Goal: Check status: Check status

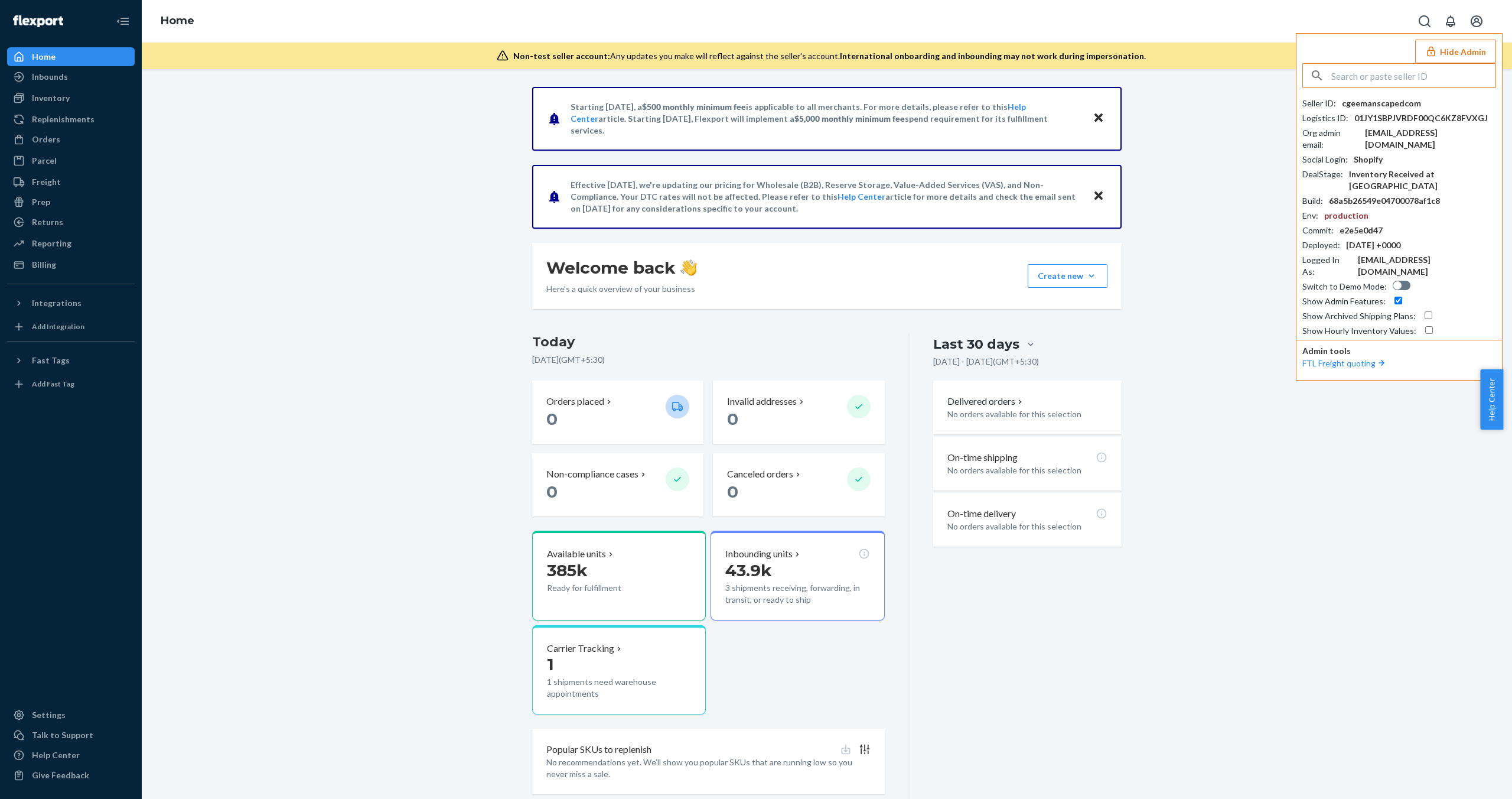
click at [1382, 84] on input "text" at bounding box center [1413, 75] width 164 height 23
paste input "gemmadelsingmythicalcom"
type input "gemmadelsingmythicalcom"
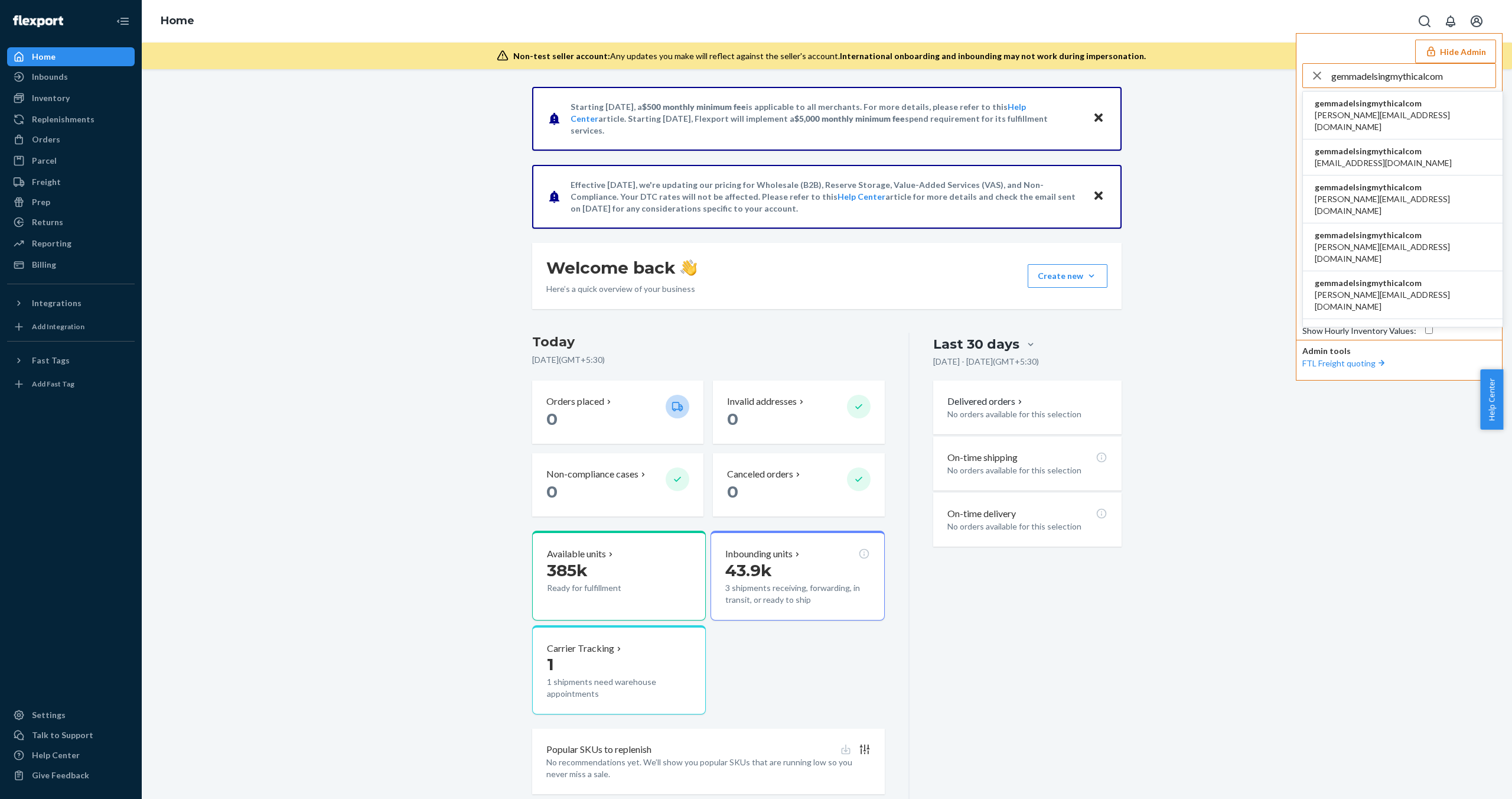
click at [1407, 105] on span "gemmadelsingmythicalcom" at bounding box center [1402, 103] width 176 height 12
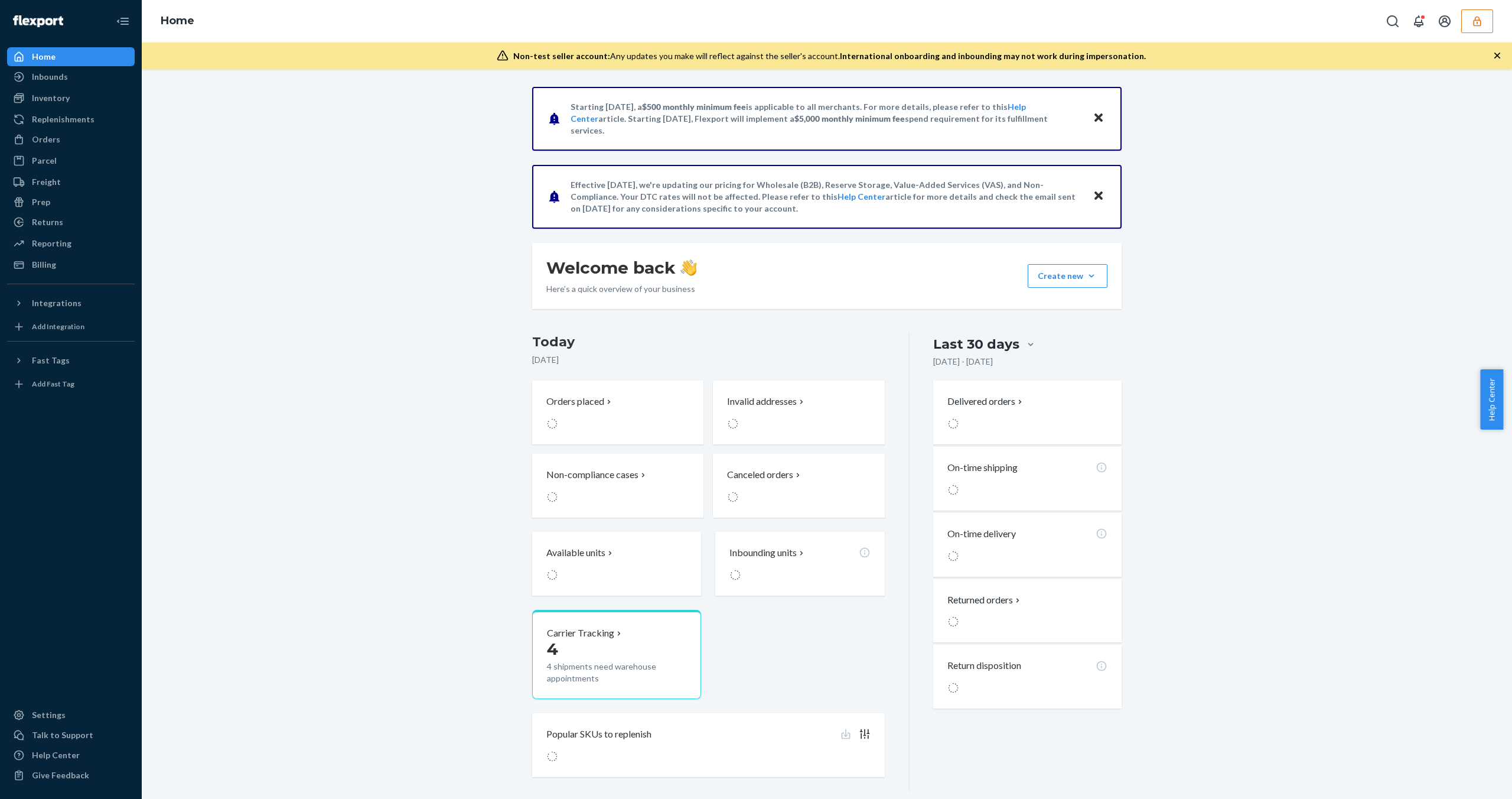
click at [1480, 33] on button "button" at bounding box center [1477, 21] width 32 height 23
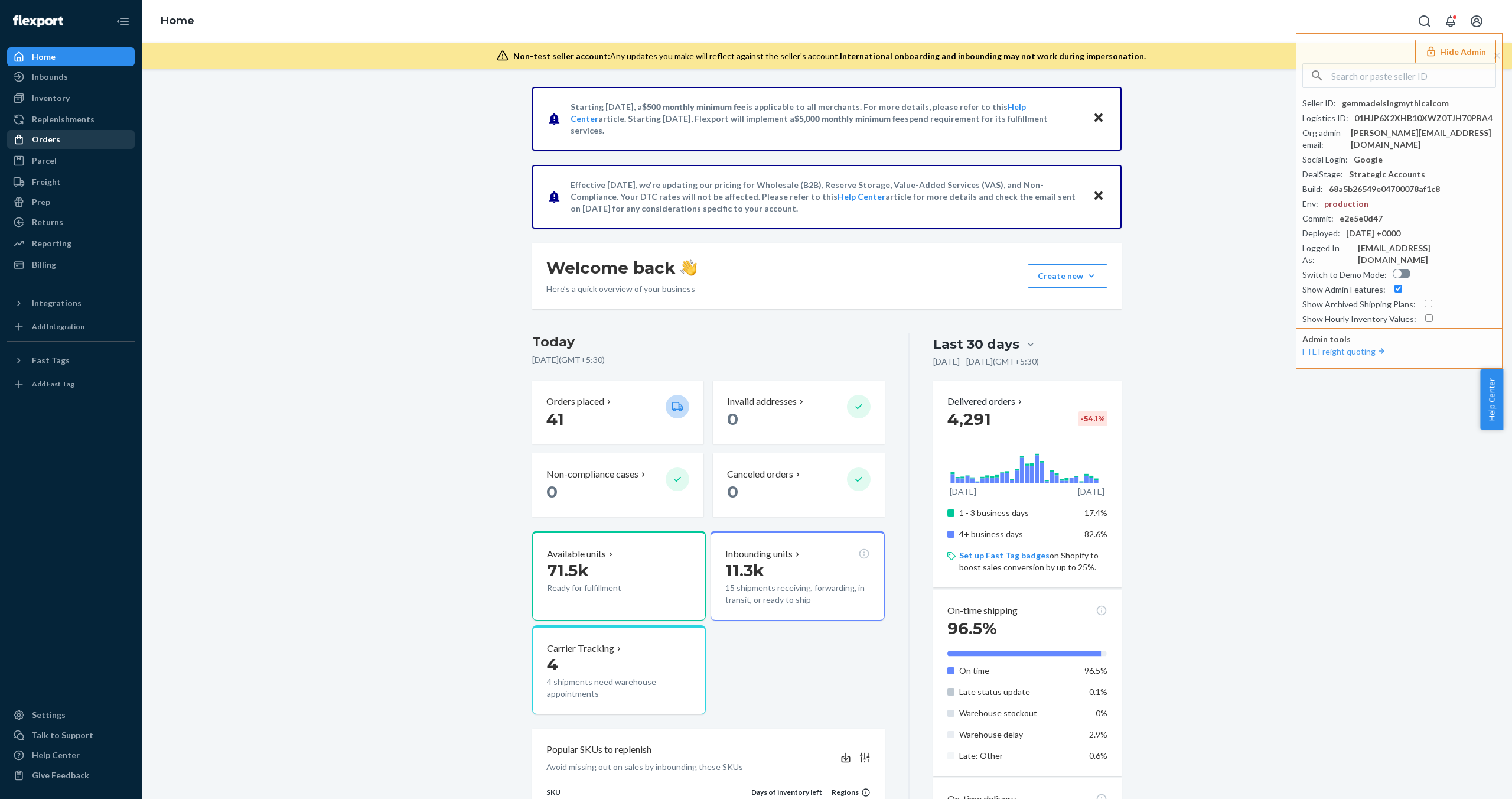
click at [70, 133] on div "Orders" at bounding box center [71, 139] width 125 height 16
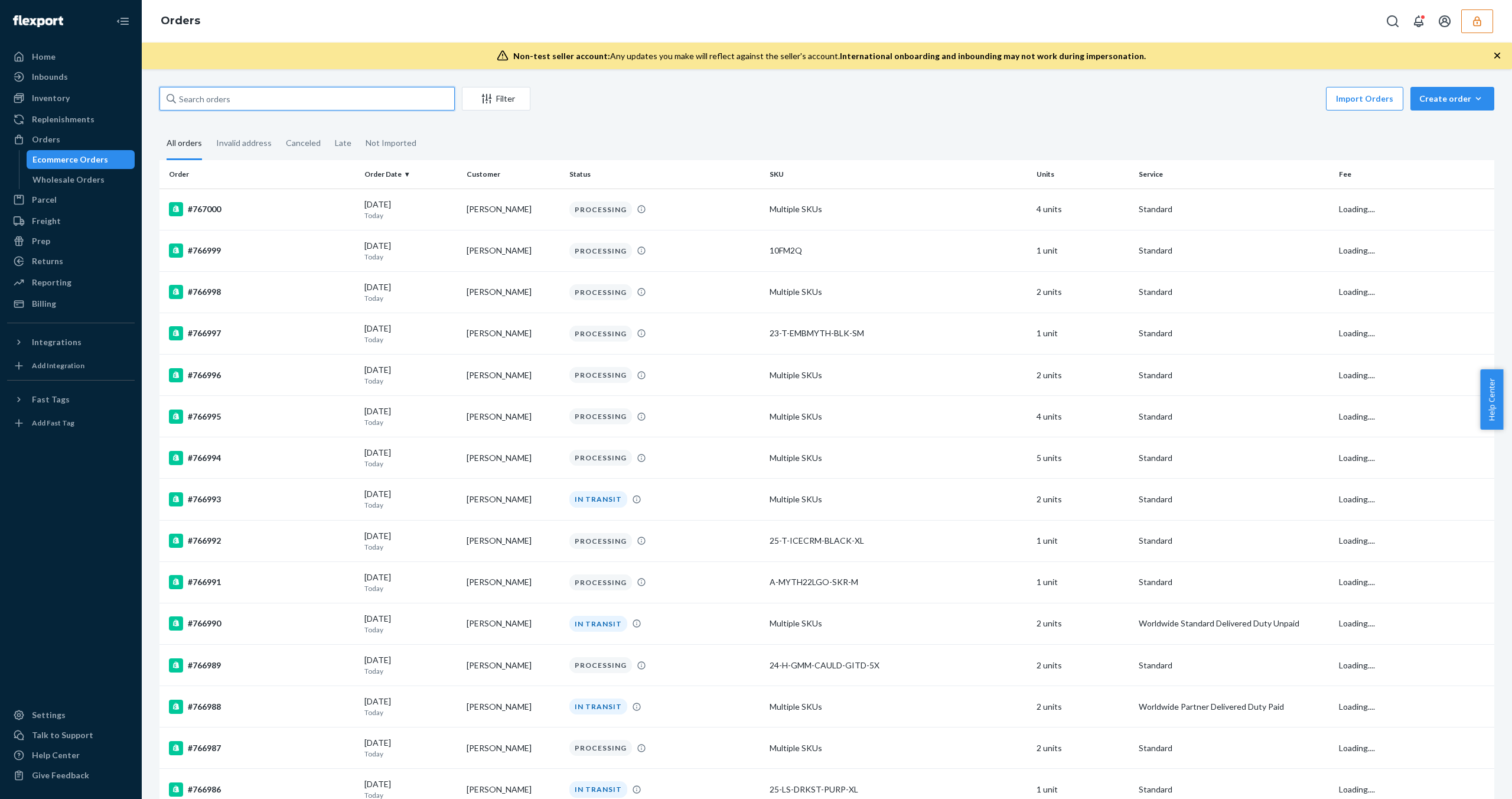
click at [294, 103] on input "text" at bounding box center [307, 98] width 296 height 23
paste input "#729526"
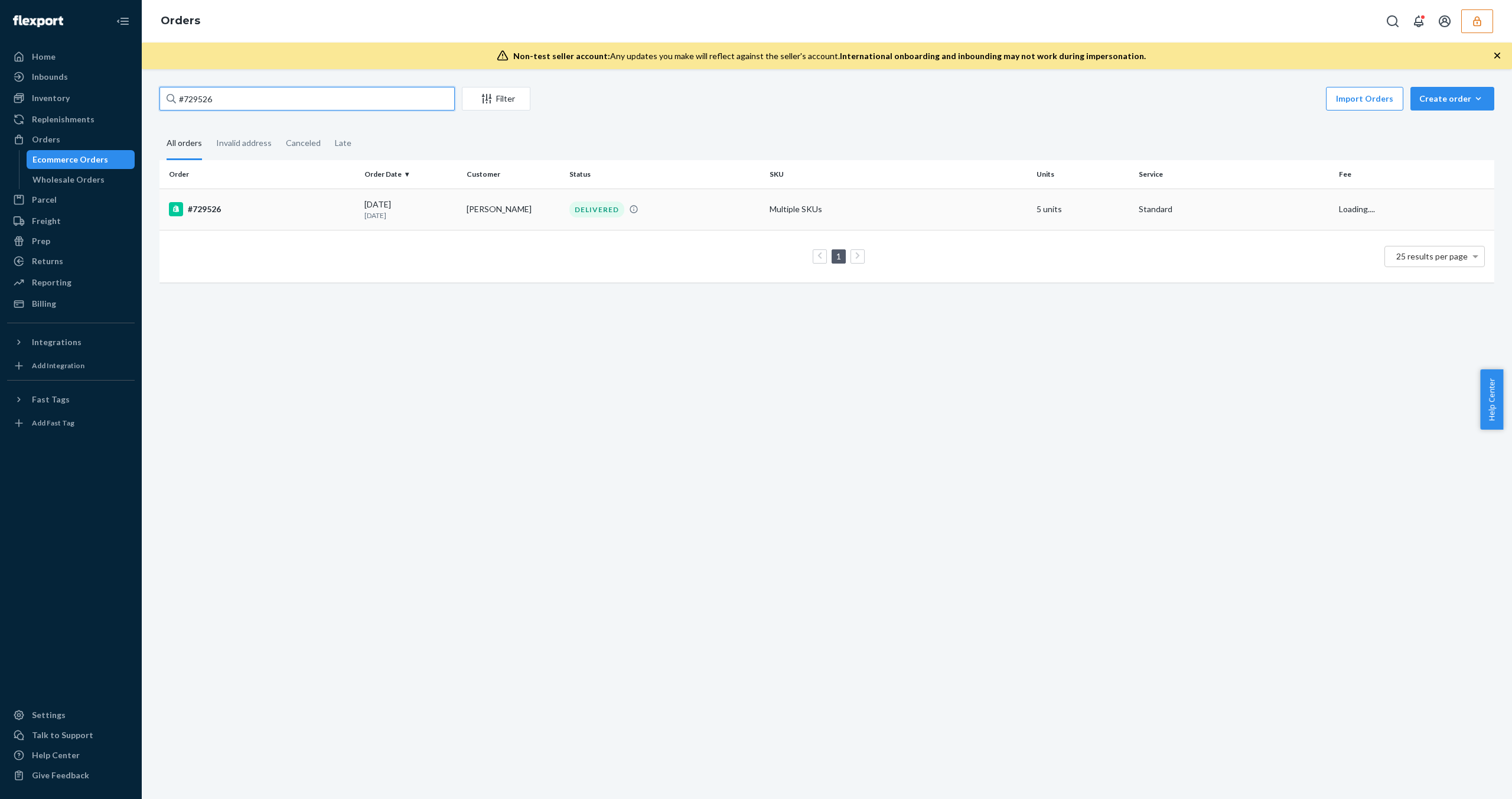
type input "#729526"
click at [299, 219] on td "#729526" at bounding box center [259, 209] width 200 height 41
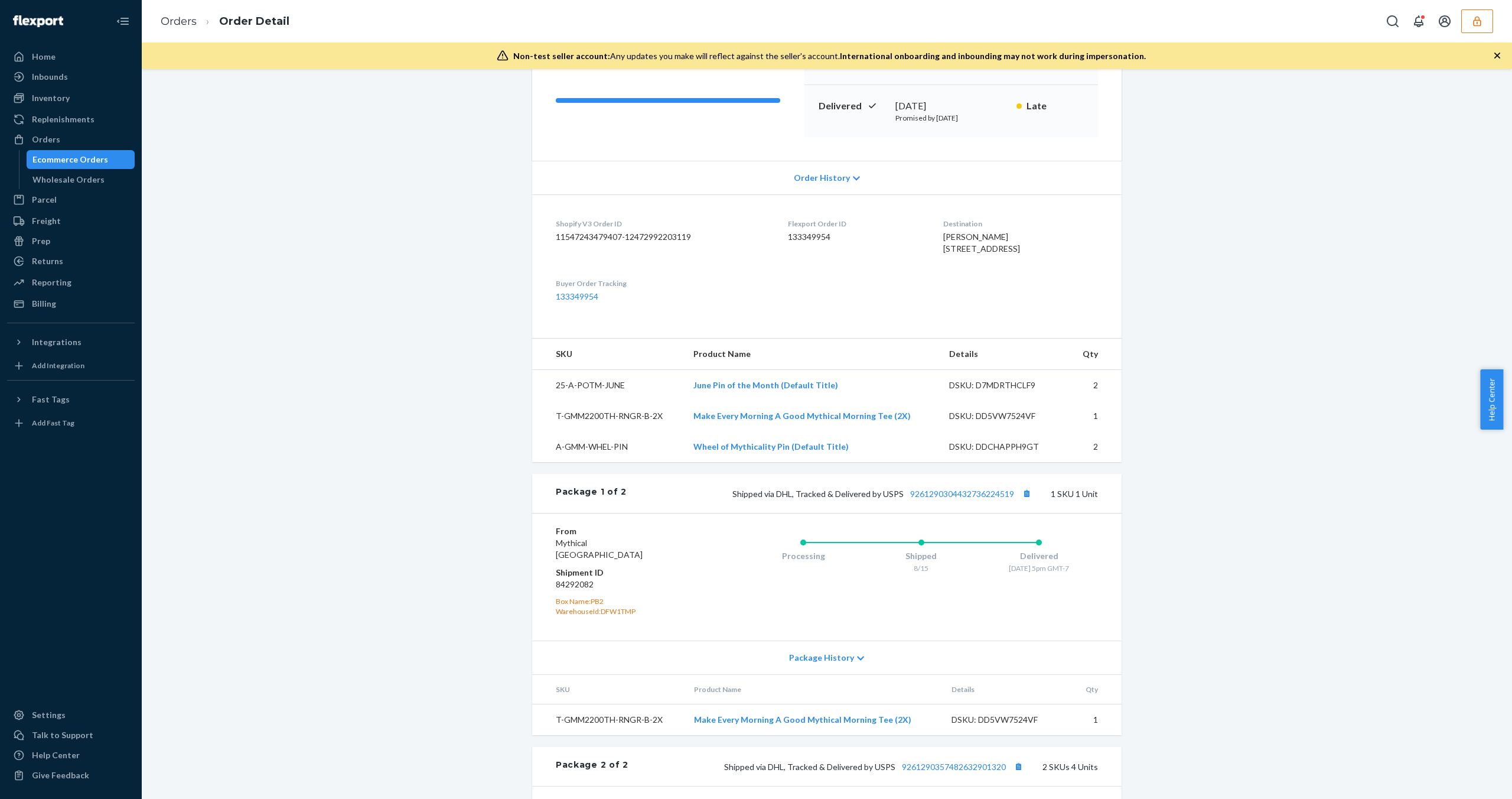
scroll to position [163, 0]
click at [1013, 390] on div "DSKU: D7MDRTHCLF9" at bounding box center [1004, 384] width 111 height 12
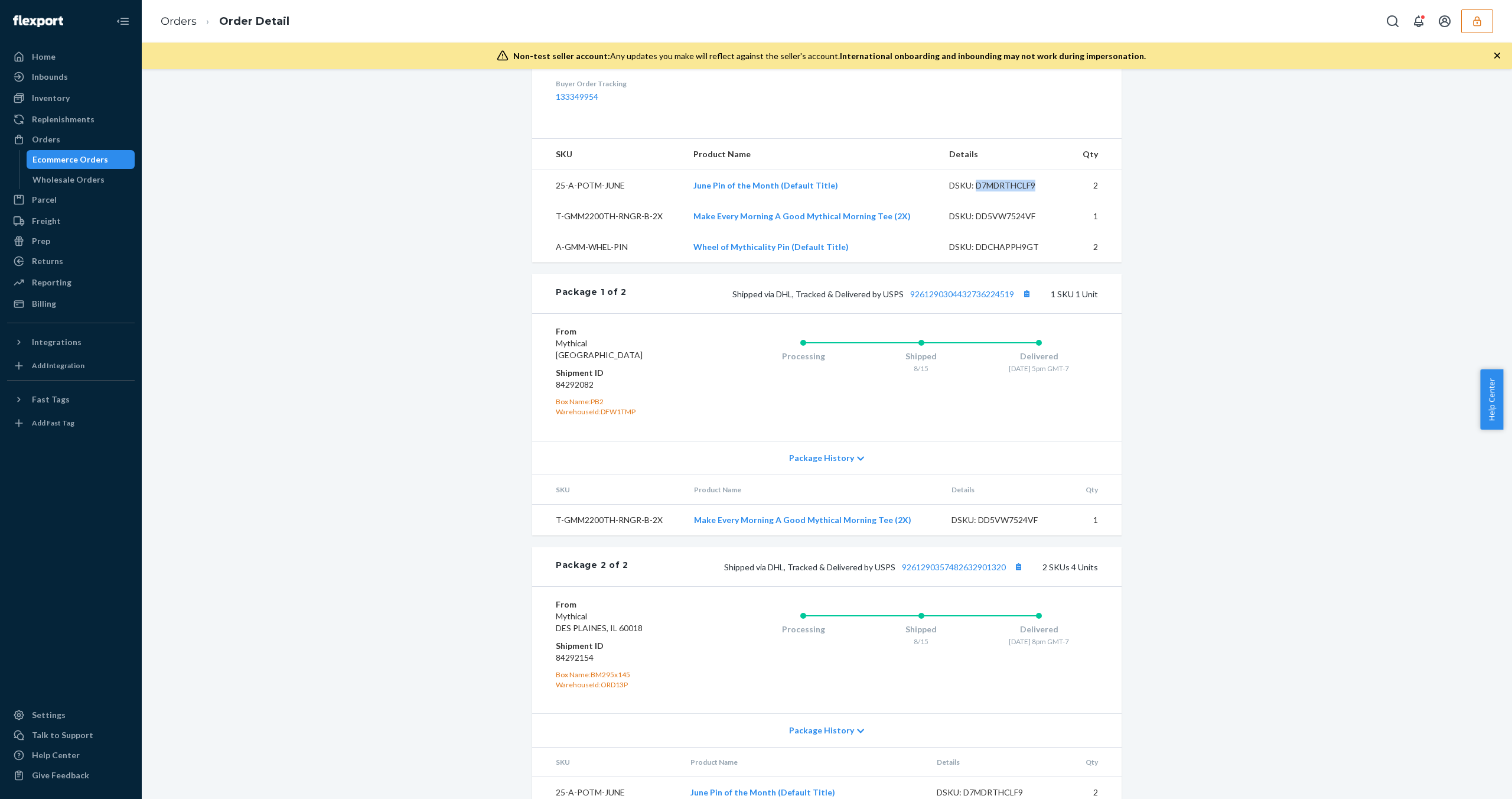
scroll to position [387, 0]
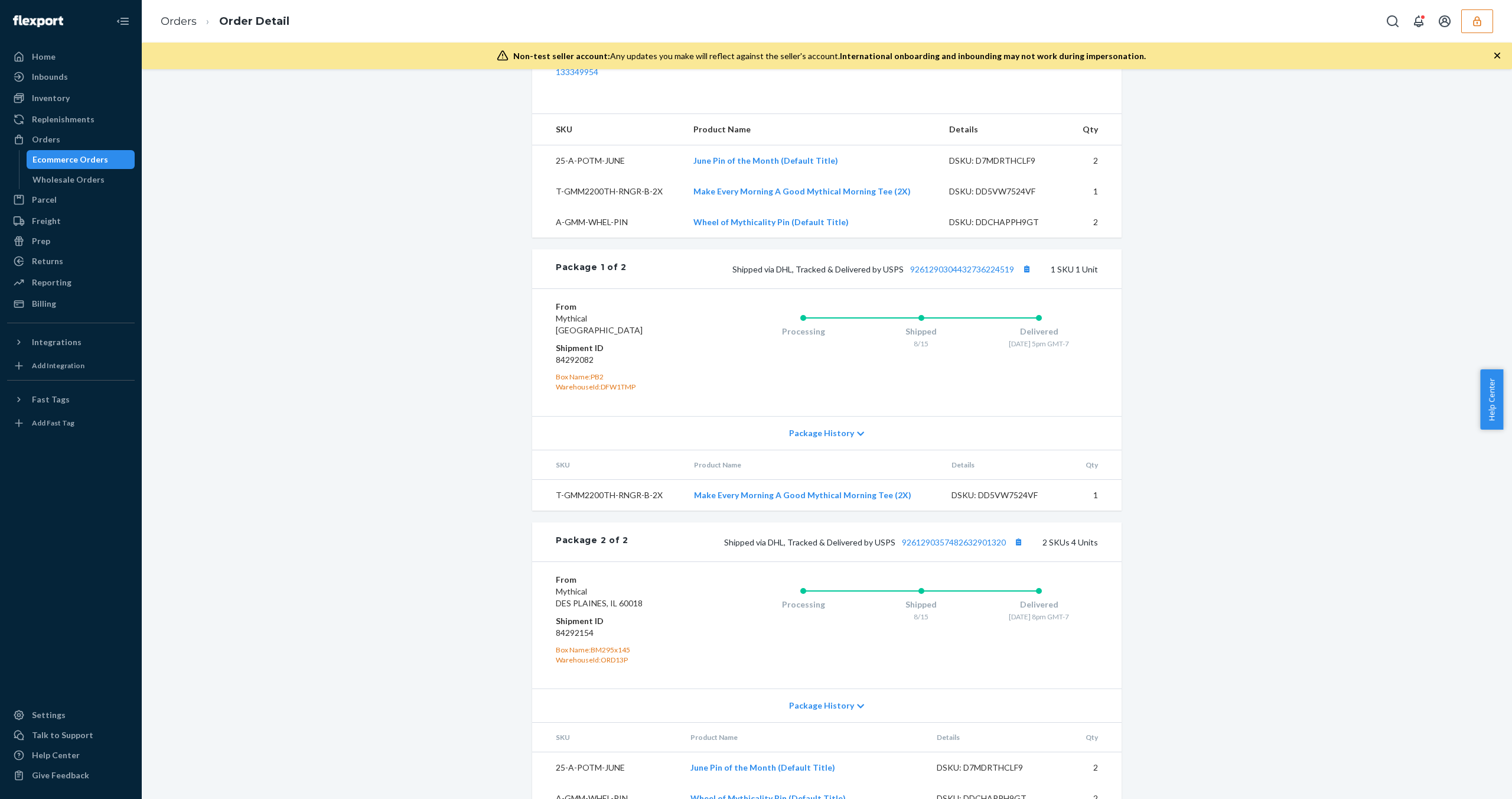
click at [814, 439] on span "Package History" at bounding box center [822, 433] width 65 height 12
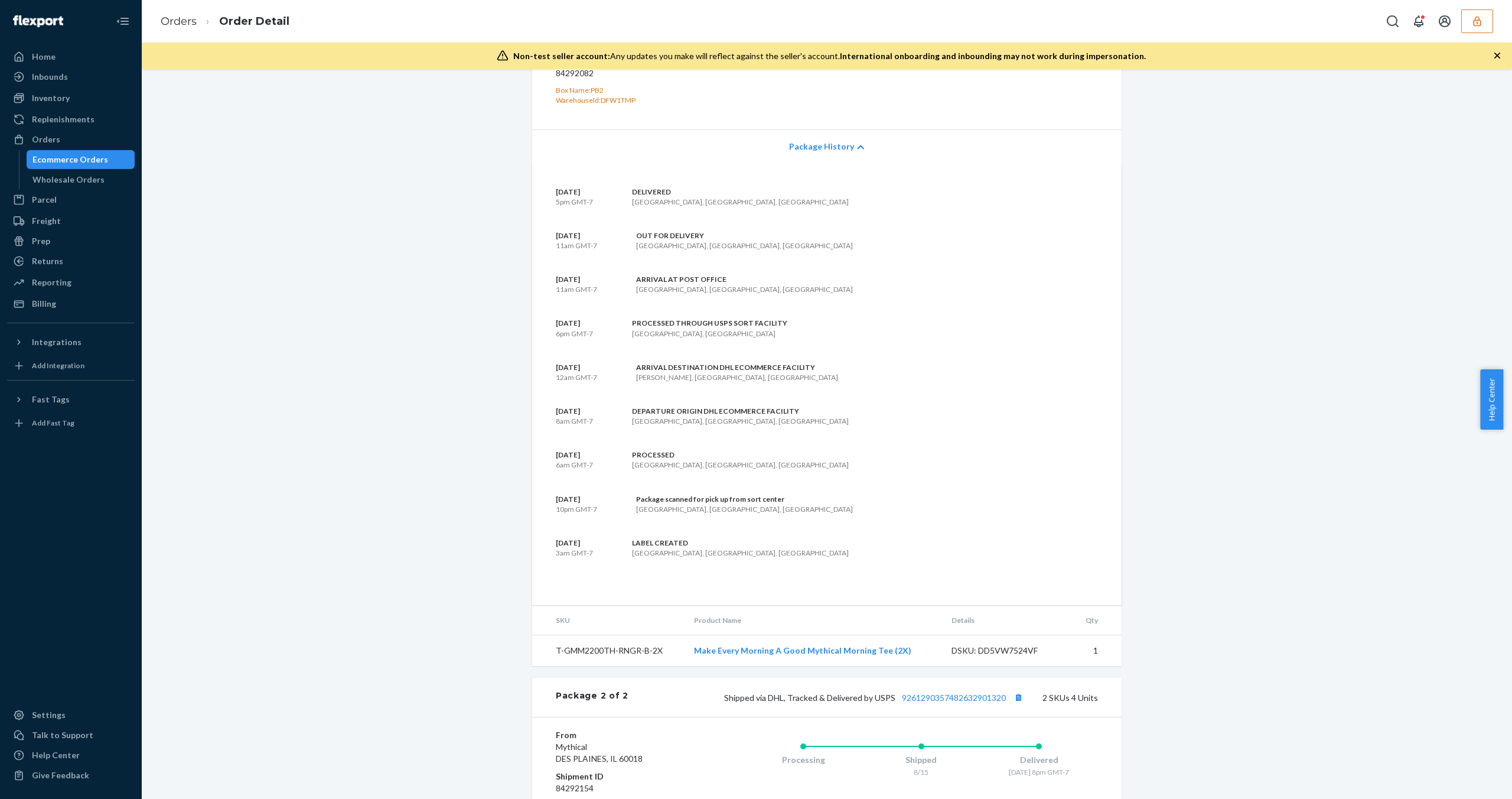
scroll to position [704, 0]
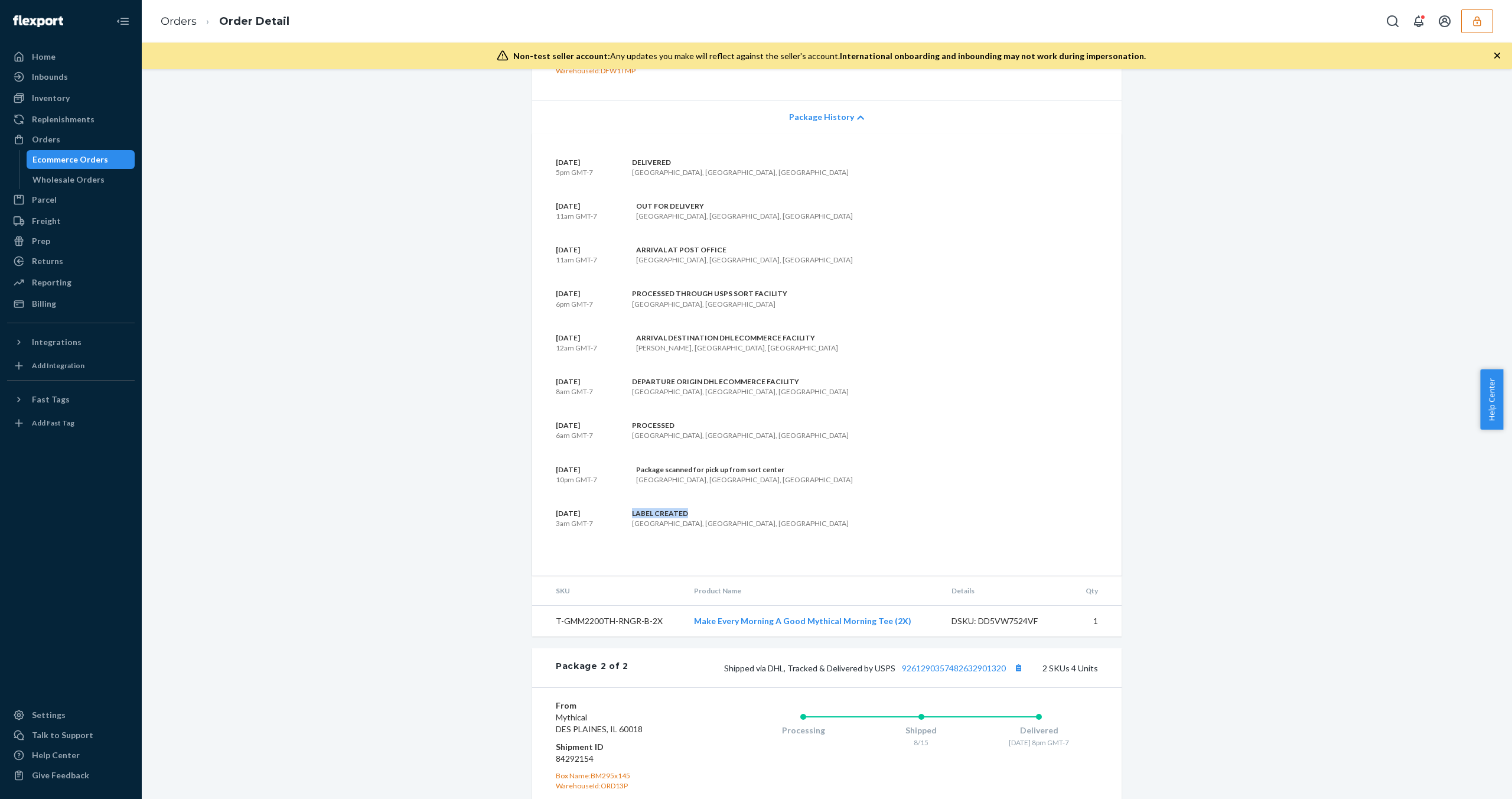
drag, startPoint x: 627, startPoint y: 534, endPoint x: 710, endPoint y: 535, distance: 83.0
click at [710, 528] on div "[DATE] 3am GMT-7 LABEL CREATED [GEOGRAPHIC_DATA], [GEOGRAPHIC_DATA], [GEOGRAPHI…" at bounding box center [826, 518] width 542 height 20
drag, startPoint x: 631, startPoint y: 494, endPoint x: 786, endPoint y: 490, distance: 155.1
click at [786, 484] on div "[DATE] 10pm GMT-7 Package scanned for pick up from sort center [GEOGRAPHIC_DATA…" at bounding box center [826, 474] width 542 height 20
drag, startPoint x: 626, startPoint y: 448, endPoint x: 661, endPoint y: 446, distance: 35.1
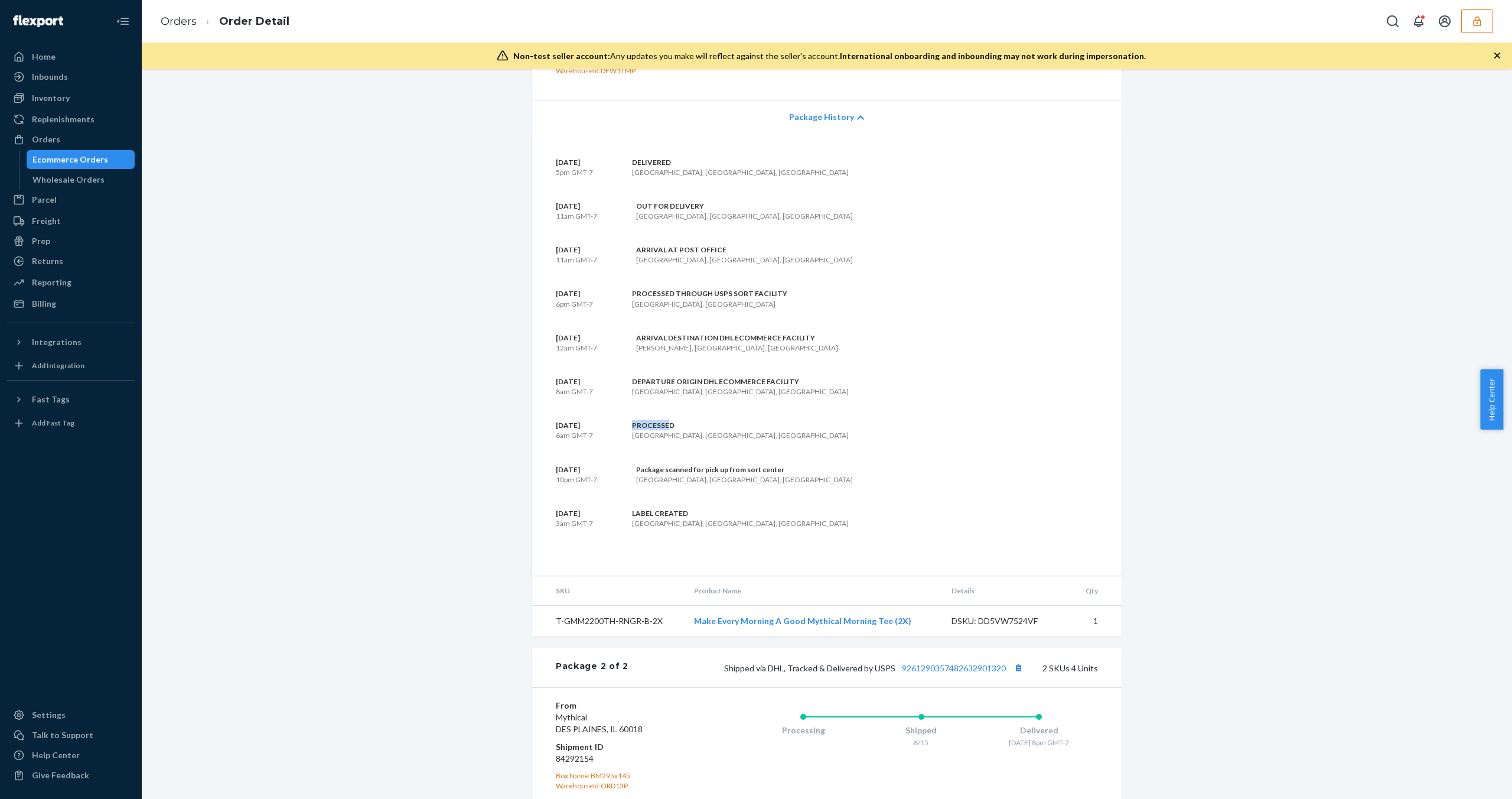
click at [661, 440] on div "PROCESSED [GEOGRAPHIC_DATA], [GEOGRAPHIC_DATA], [GEOGRAPHIC_DATA]" at bounding box center [725, 429] width 246 height 20
drag, startPoint x: 628, startPoint y: 409, endPoint x: 791, endPoint y: 406, distance: 163.0
click at [791, 396] on div "[DATE] 8am GMT-7 DEPARTURE ORIGIN DHL ECOMMERCE FACILITY [GEOGRAPHIC_DATA], [GE…" at bounding box center [826, 386] width 542 height 20
click at [770, 386] on div "DEPARTURE ORIGIN DHL ECOMMERCE FACILITY" at bounding box center [740, 382] width 217 height 10
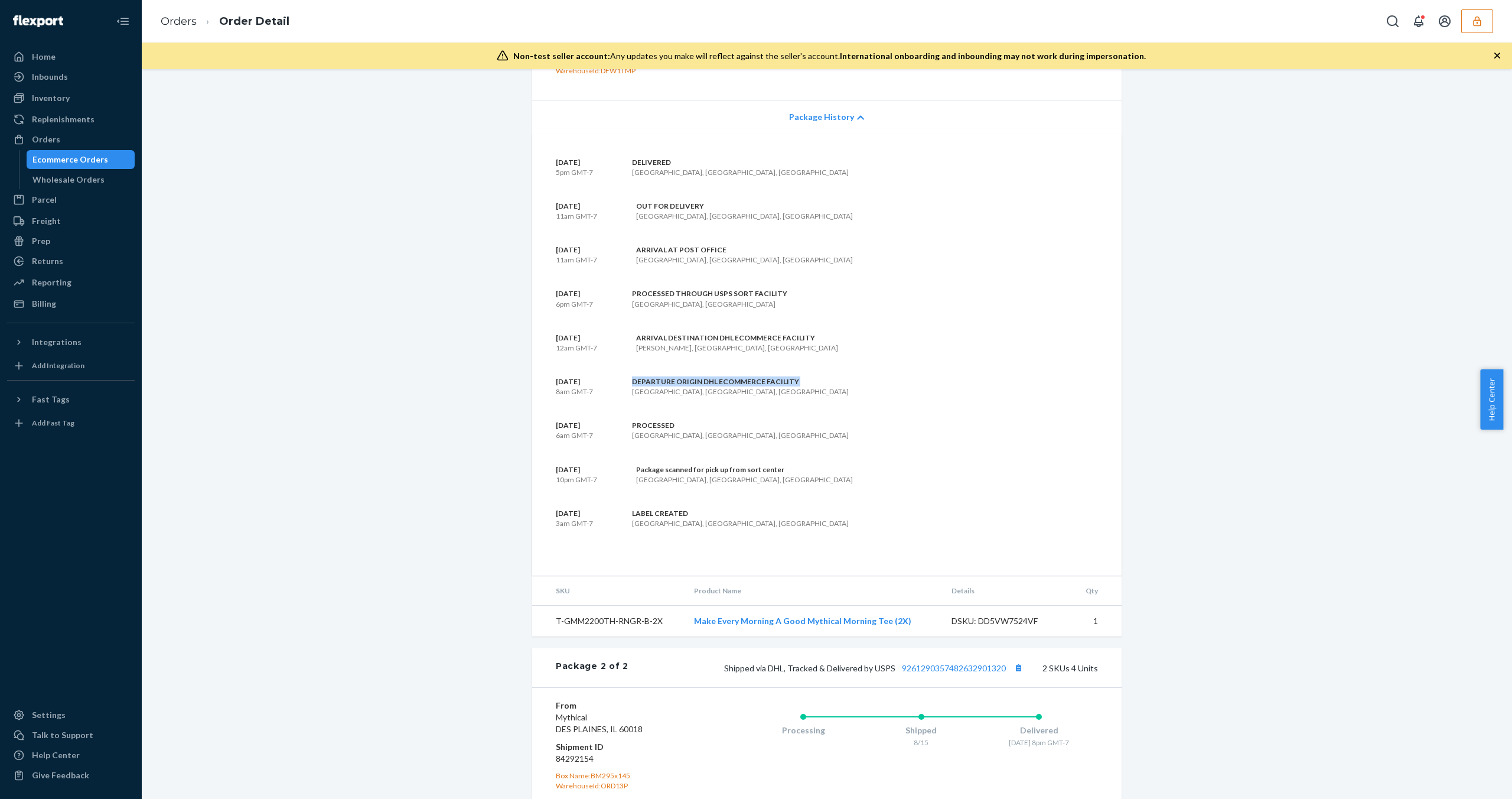
click at [770, 386] on div "DEPARTURE ORIGIN DHL ECOMMERCE FACILITY" at bounding box center [740, 382] width 217 height 10
click at [729, 342] on div "ARRIVAL DESTINATION DHL ECOMMERCE FACILITY" at bounding box center [737, 338] width 202 height 10
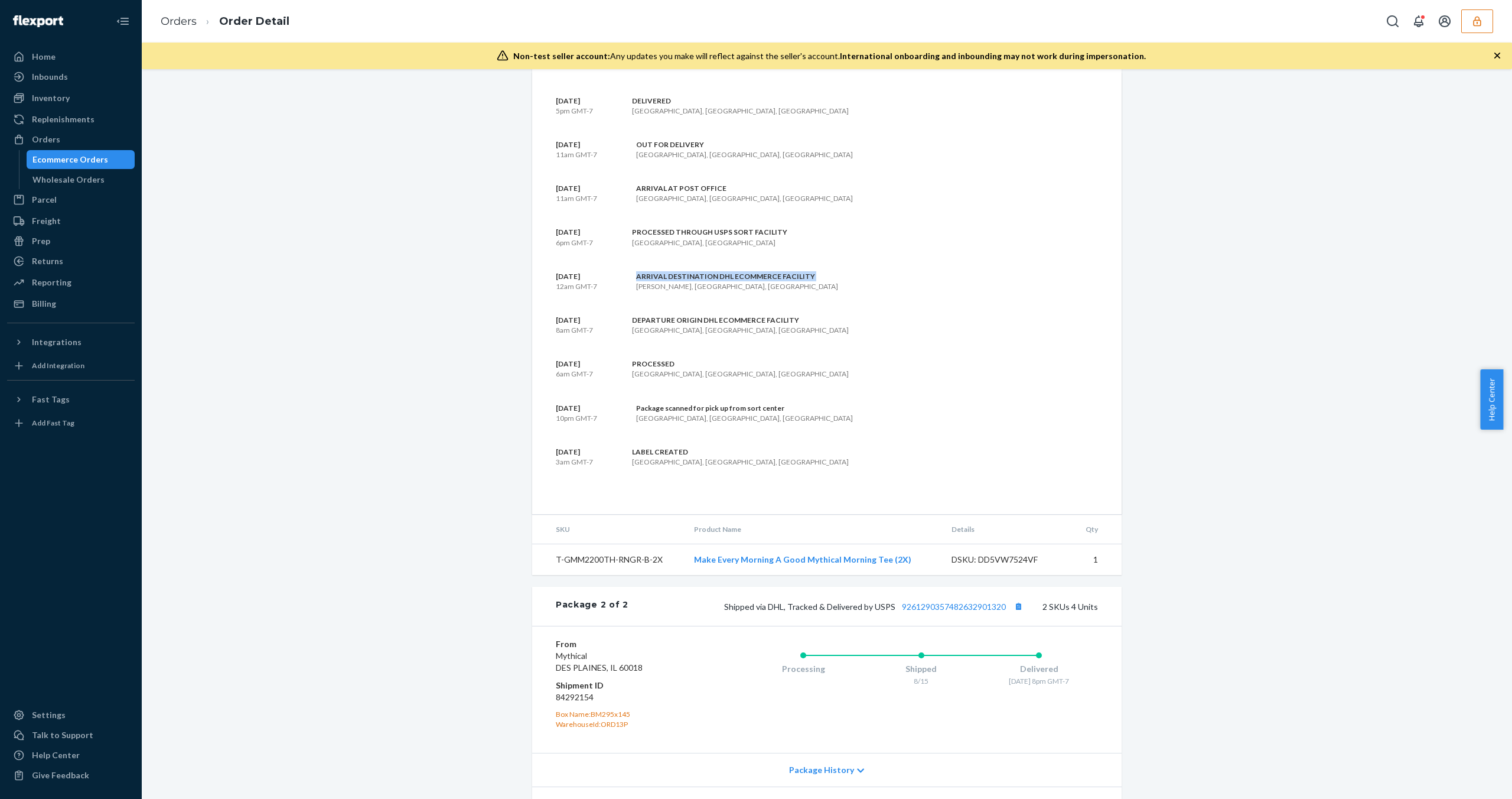
scroll to position [882, 0]
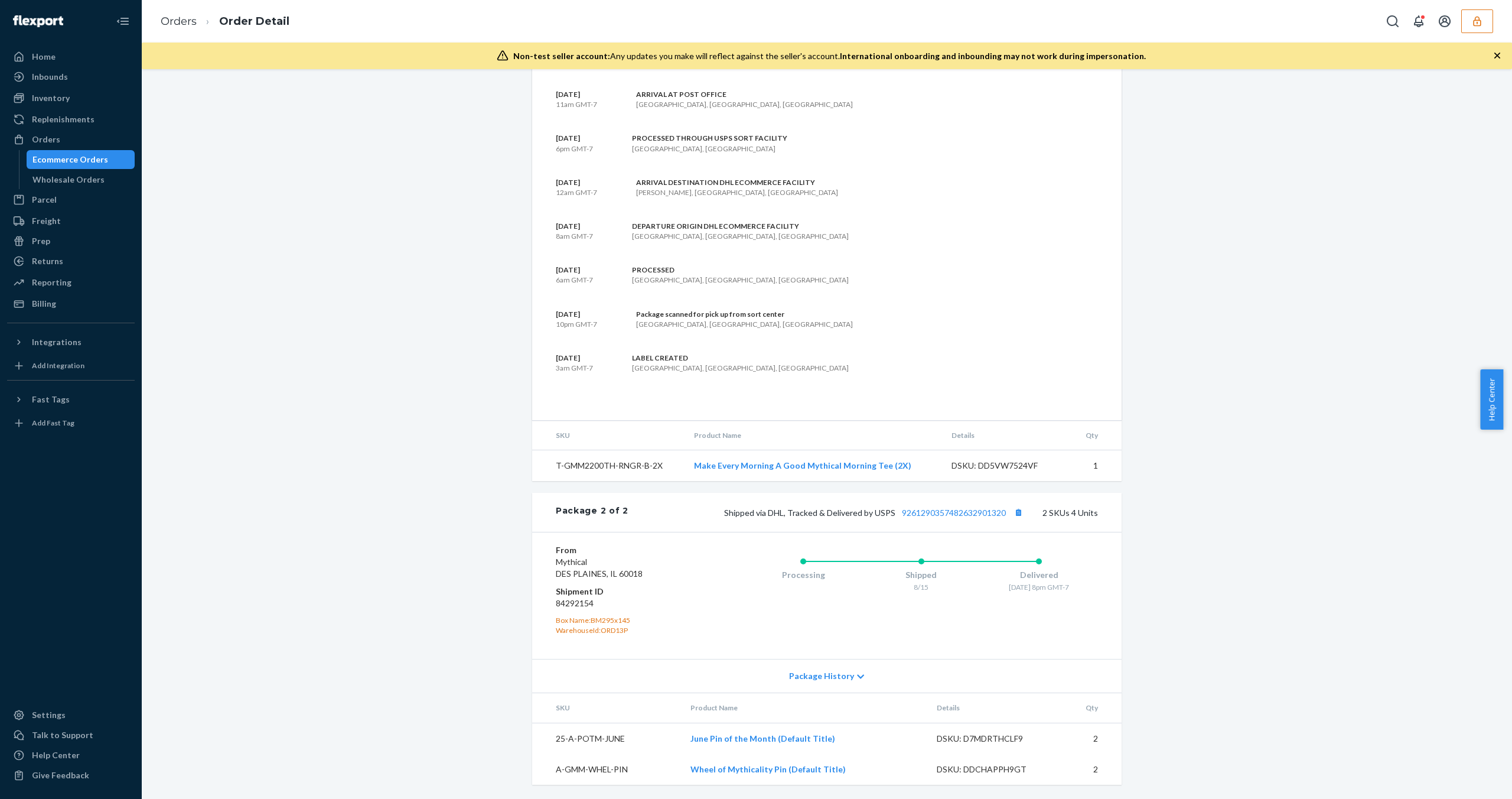
click at [827, 679] on span "Package History" at bounding box center [822, 676] width 65 height 12
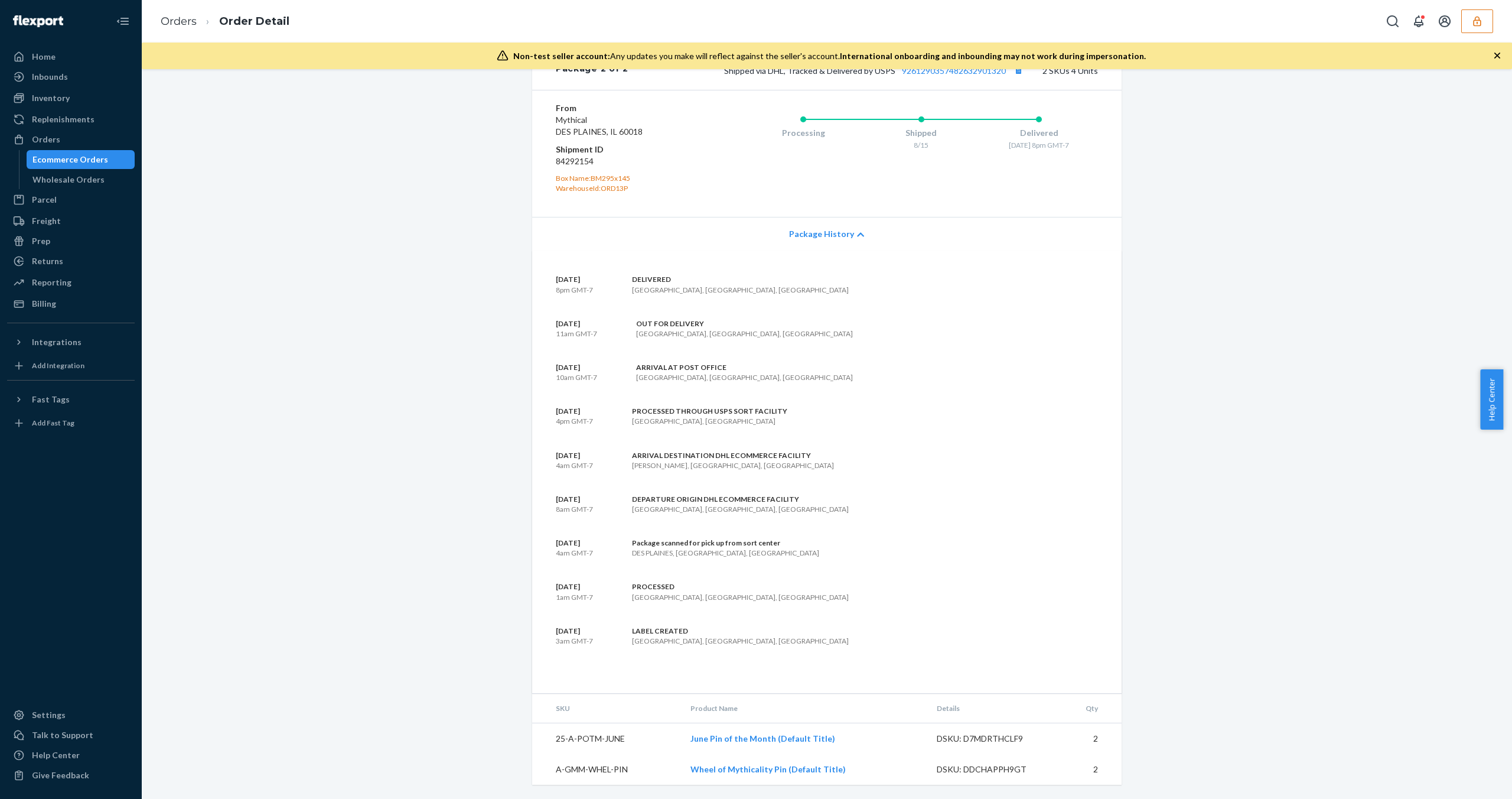
scroll to position [1324, 0]
drag, startPoint x: 620, startPoint y: 280, endPoint x: 676, endPoint y: 282, distance: 56.0
click at [676, 282] on div "[DATE] 8pm GMT-7 DELIVERED [GEOGRAPHIC_DATA], [GEOGRAPHIC_DATA], [GEOGRAPHIC_DA…" at bounding box center [826, 284] width 542 height 20
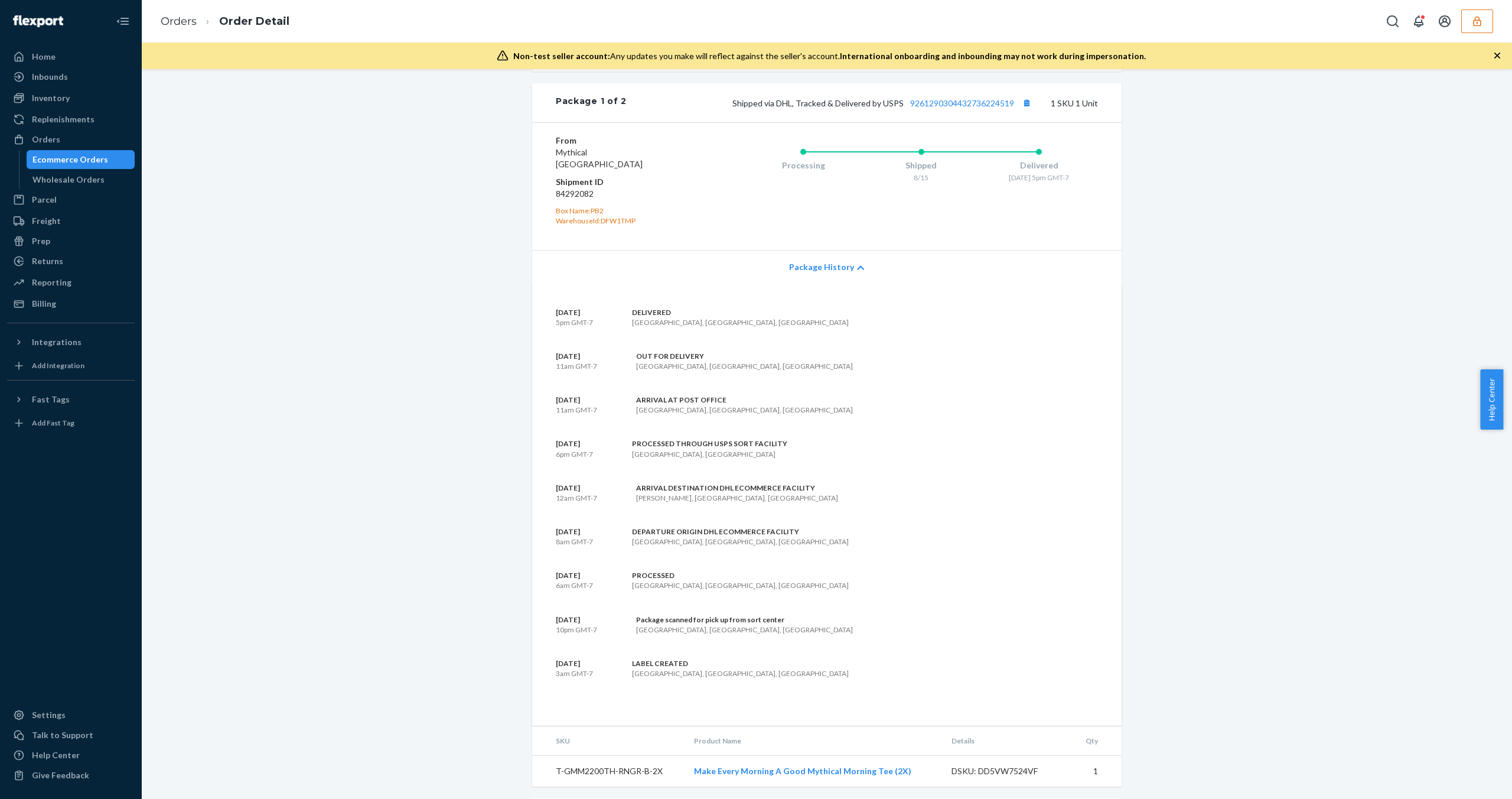
scroll to position [377, 0]
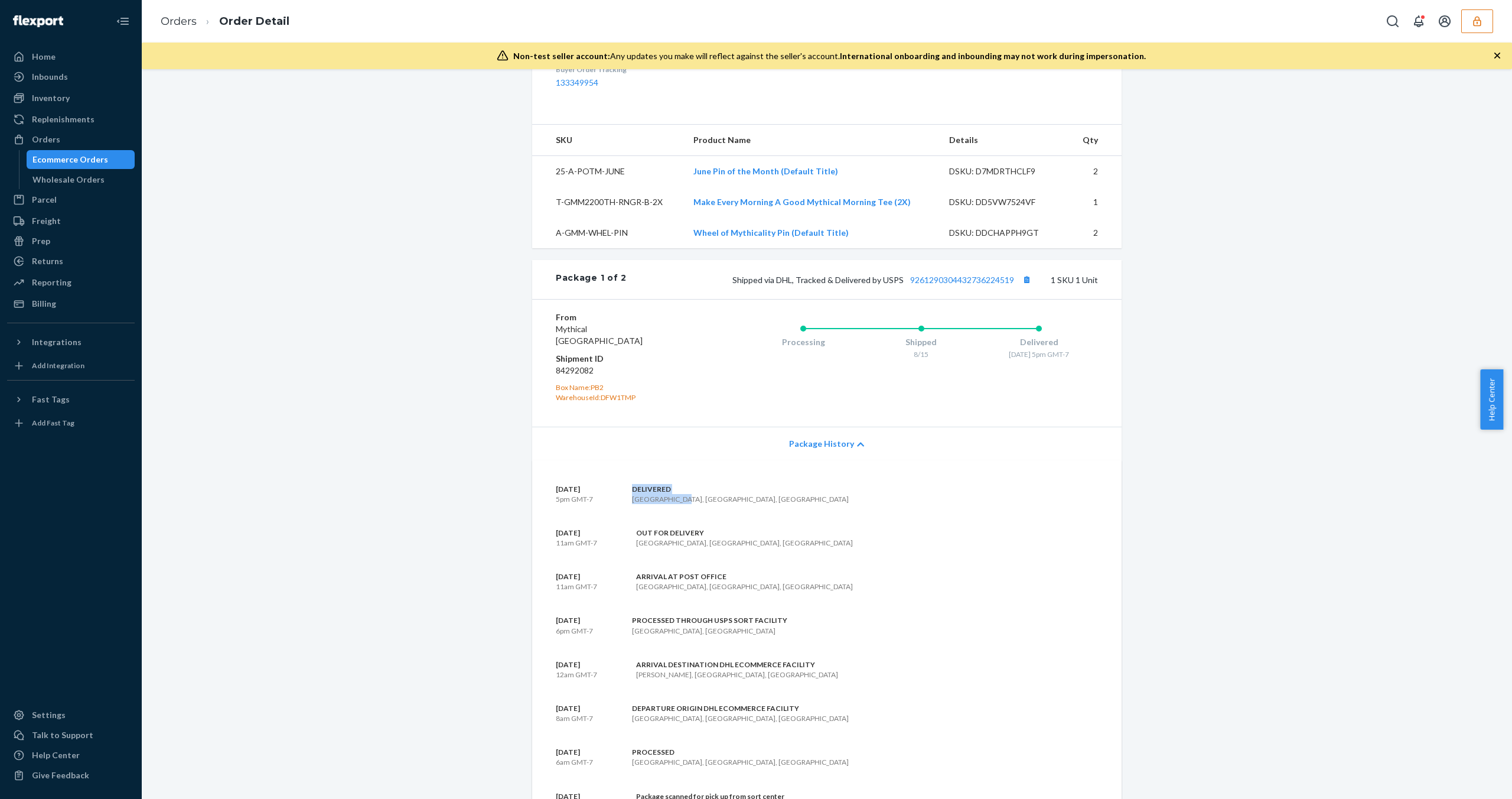
drag, startPoint x: 624, startPoint y: 513, endPoint x: 683, endPoint y: 519, distance: 59.3
click at [683, 504] on div "[DATE] 5pm GMT-7 DELIVERED [GEOGRAPHIC_DATA], [GEOGRAPHIC_DATA], [GEOGRAPHIC_DA…" at bounding box center [826, 494] width 542 height 20
click at [632, 494] on div "DELIVERED" at bounding box center [740, 489] width 217 height 10
drag, startPoint x: 624, startPoint y: 513, endPoint x: 670, endPoint y: 511, distance: 46.0
click at [668, 504] on div "DELIVERED Tacoma, [GEOGRAPHIC_DATA], [GEOGRAPHIC_DATA]" at bounding box center [725, 494] width 246 height 20
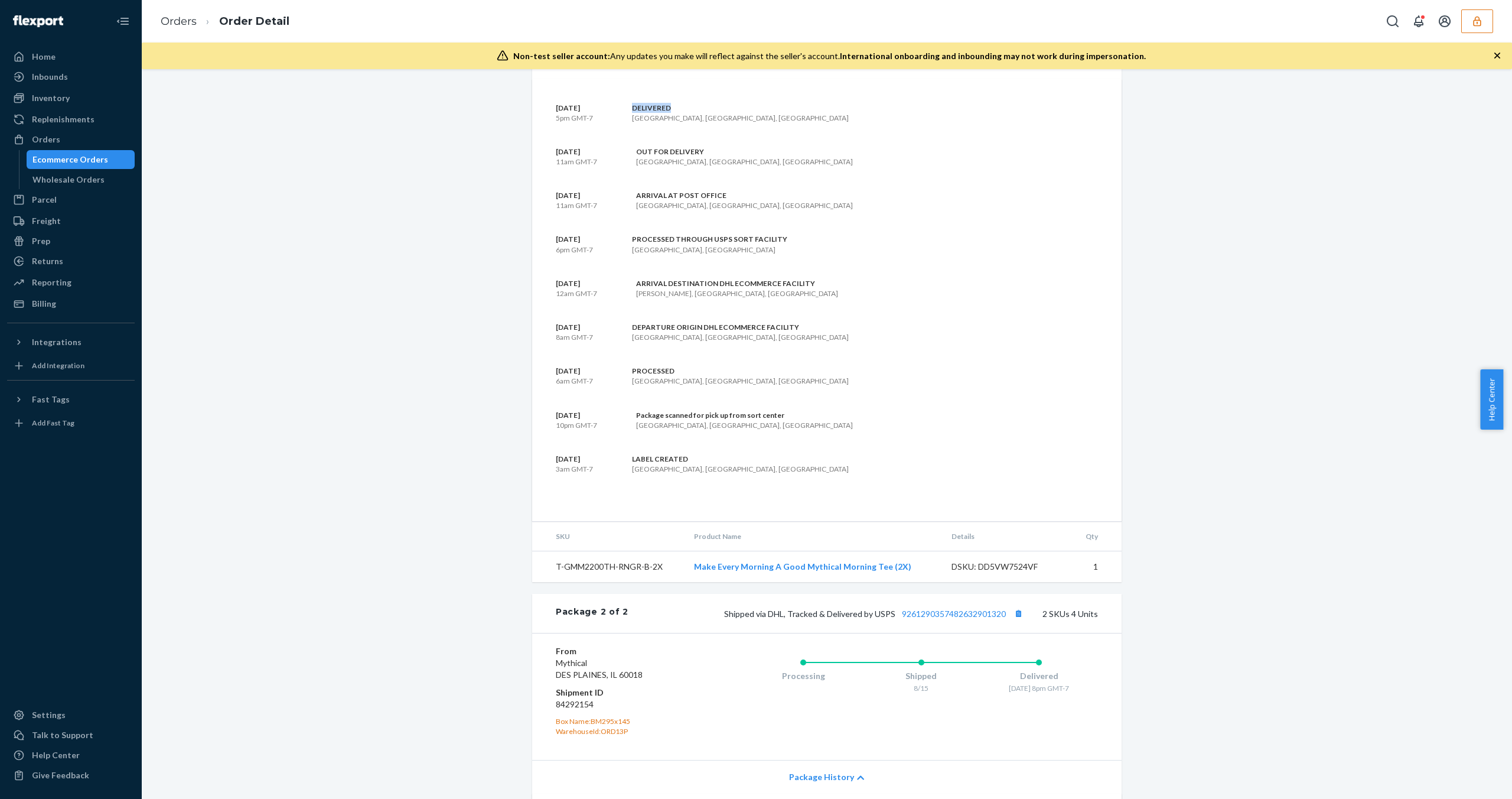
scroll to position [655, 0]
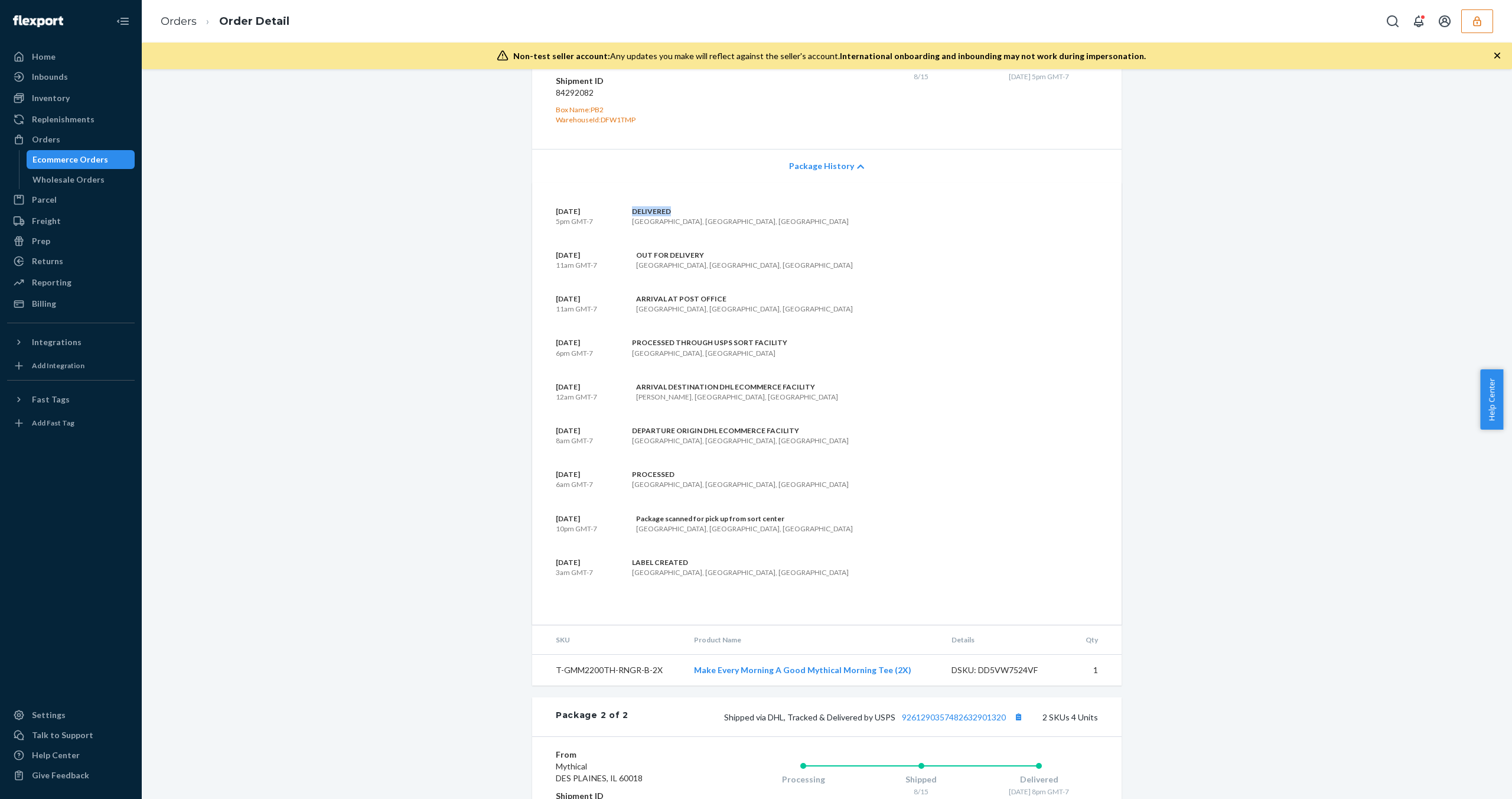
click at [665, 260] on div "OUT FOR DELIVERY" at bounding box center [744, 255] width 217 height 10
click at [663, 304] on div "ARRIVAL AT POST OFFICE" at bounding box center [744, 298] width 217 height 10
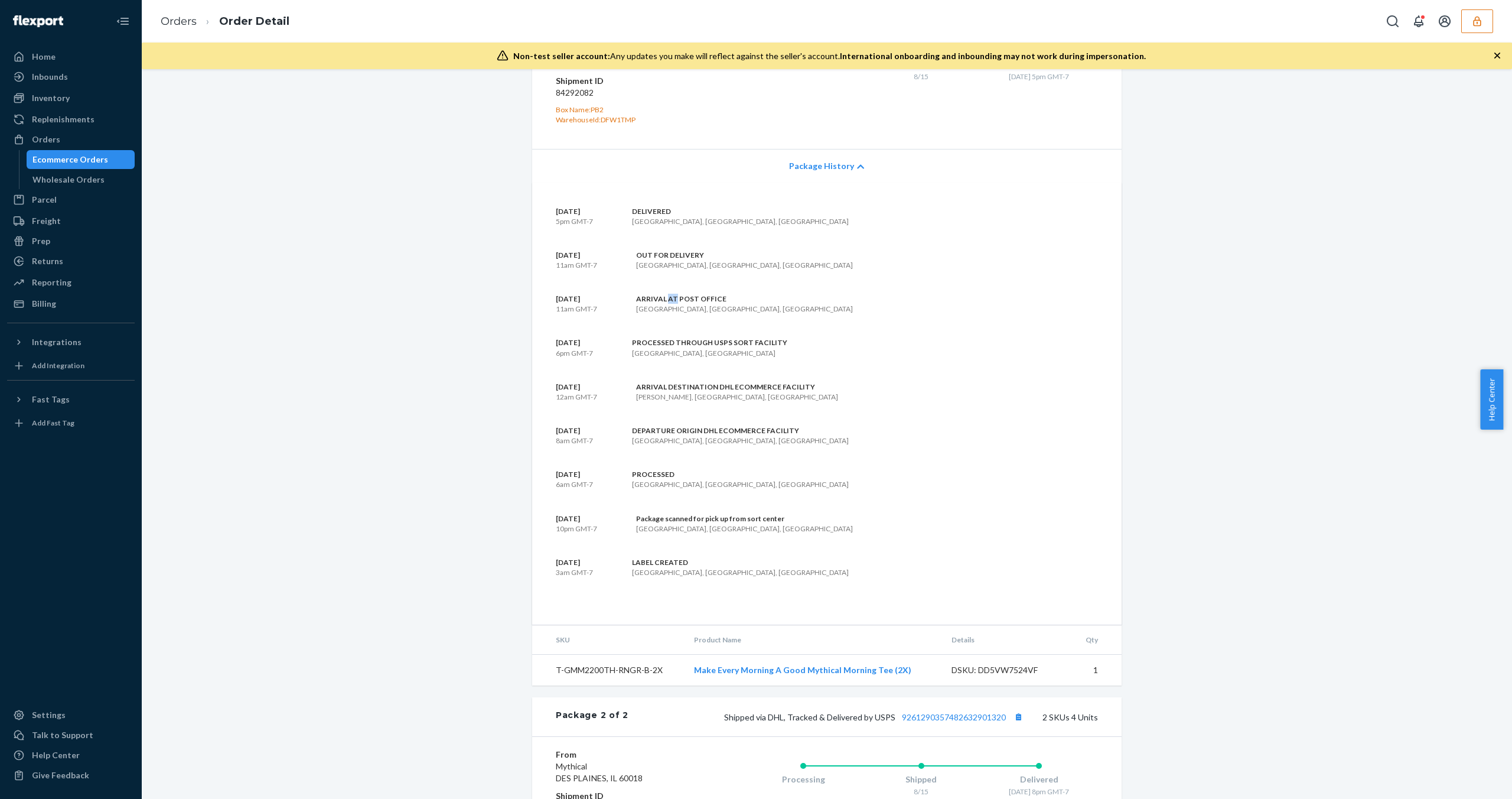
click at [683, 360] on section "[DATE] 5pm GMT-7 DELIVERED [GEOGRAPHIC_DATA], [GEOGRAPHIC_DATA], [GEOGRAPHIC_DA…" at bounding box center [826, 404] width 542 height 396
click at [692, 392] on div "ARRIVAL DESTINATION DHL ECOMMERCE FACILITY" at bounding box center [737, 387] width 202 height 10
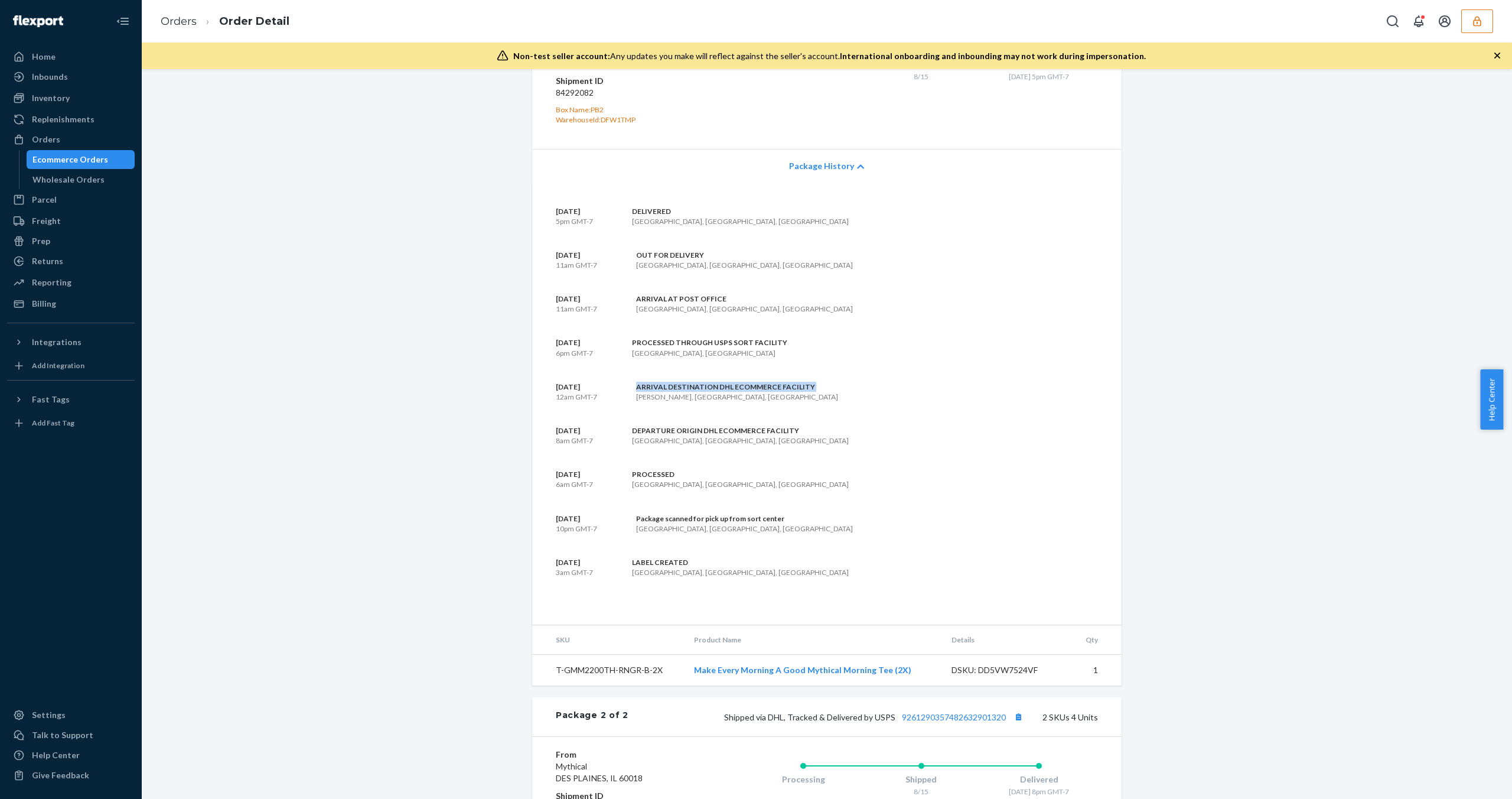
click at [692, 435] on div "DEPARTURE ORIGIN DHL ECOMMERCE FACILITY" at bounding box center [740, 431] width 217 height 10
click at [646, 479] on div "PROCESSED" at bounding box center [740, 475] width 217 height 10
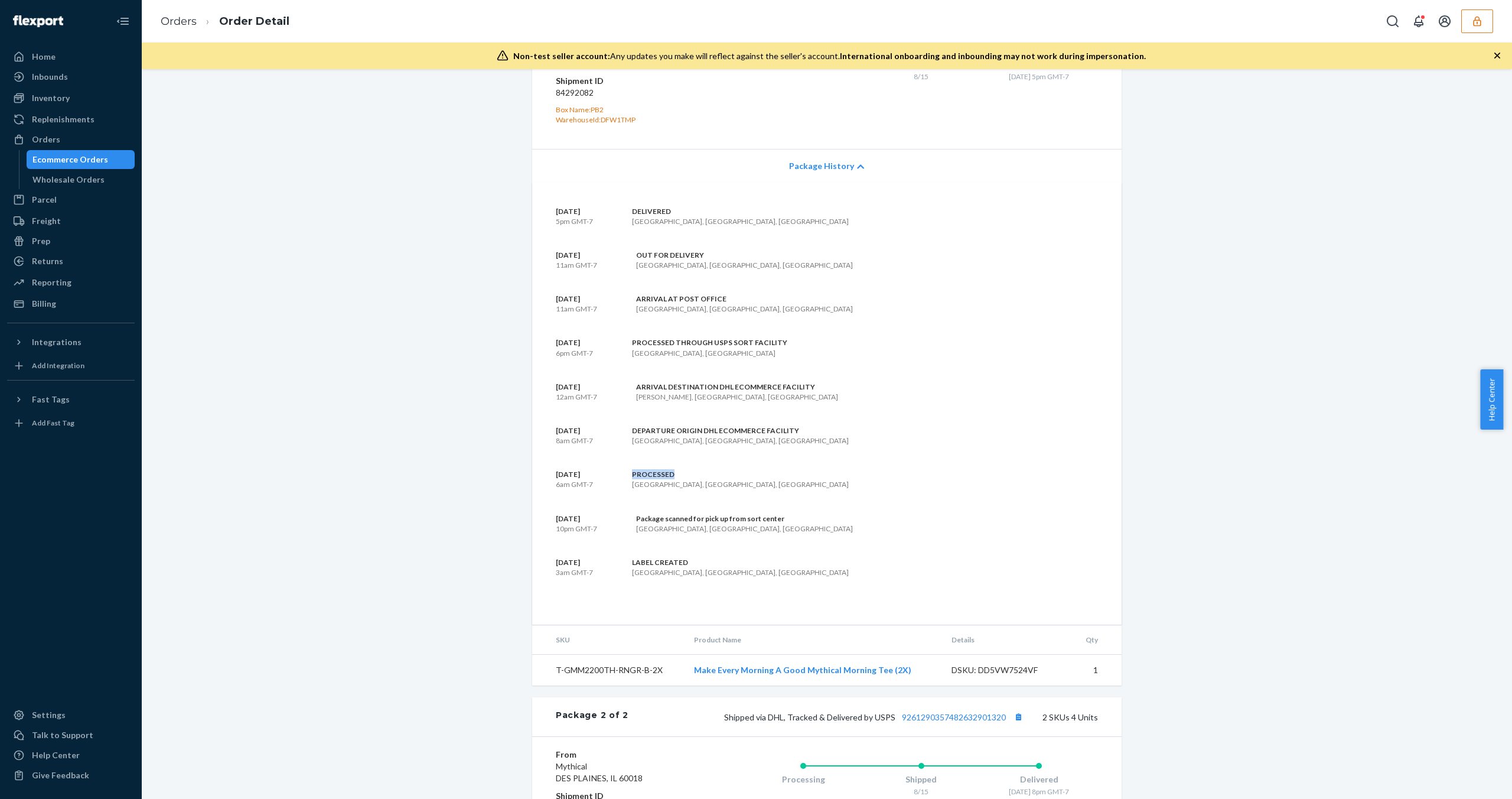
click at [666, 435] on div "DEPARTURE ORIGIN DHL ECOMMERCE FACILITY" at bounding box center [740, 431] width 217 height 10
click at [676, 435] on div "DEPARTURE ORIGIN DHL ECOMMERCE FACILITY" at bounding box center [740, 431] width 217 height 10
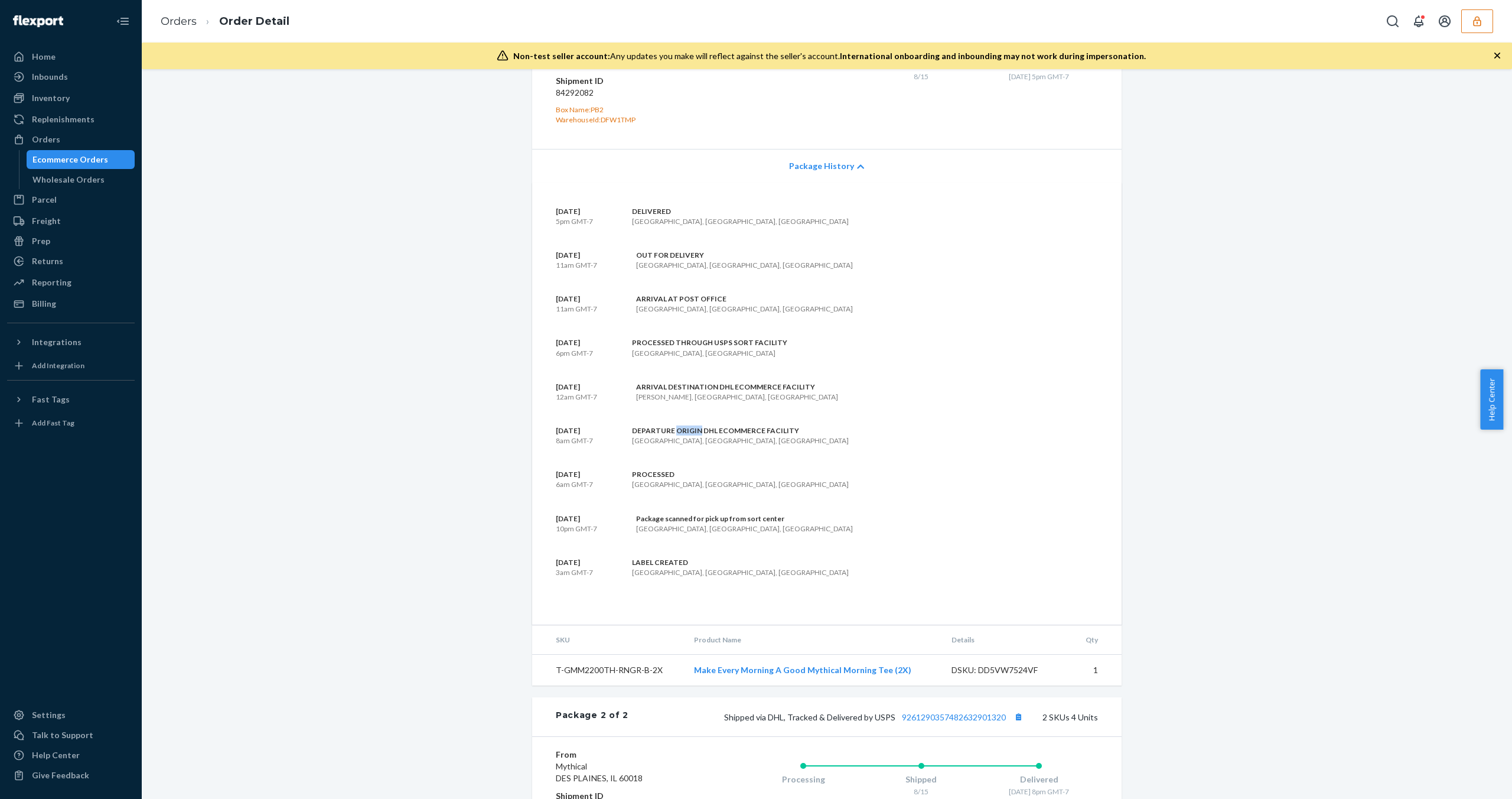
click at [676, 435] on div "DEPARTURE ORIGIN DHL ECOMMERCE FACILITY" at bounding box center [740, 431] width 217 height 10
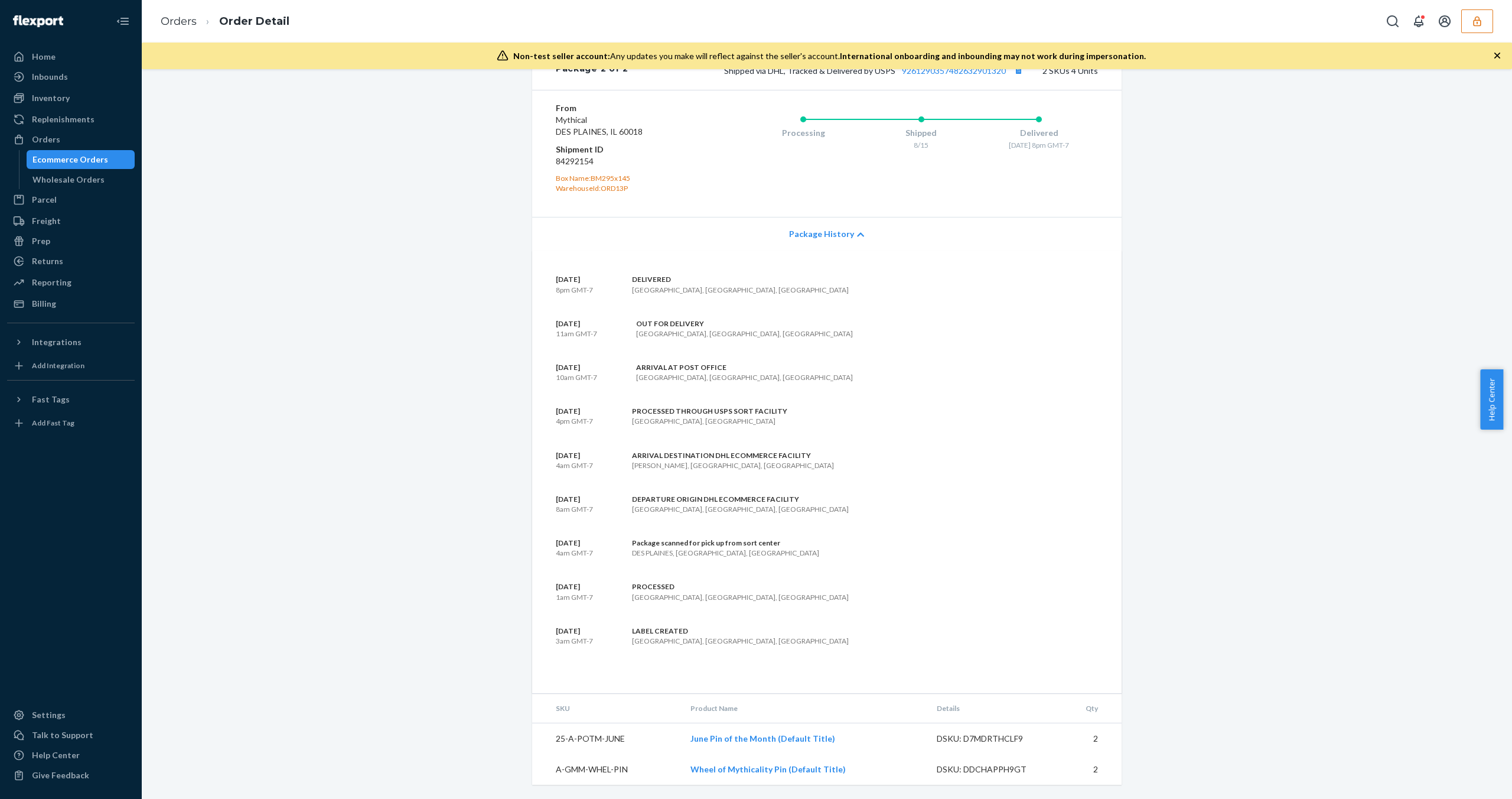
scroll to position [1307, 0]
click at [709, 504] on div "DEPARTURE ORIGIN DHL ECOMMERCE FACILITY" at bounding box center [740, 499] width 217 height 10
click at [707, 460] on div "ARRIVAL DESTINATION DHL ECOMMERCE FACILITY" at bounding box center [732, 456] width 202 height 10
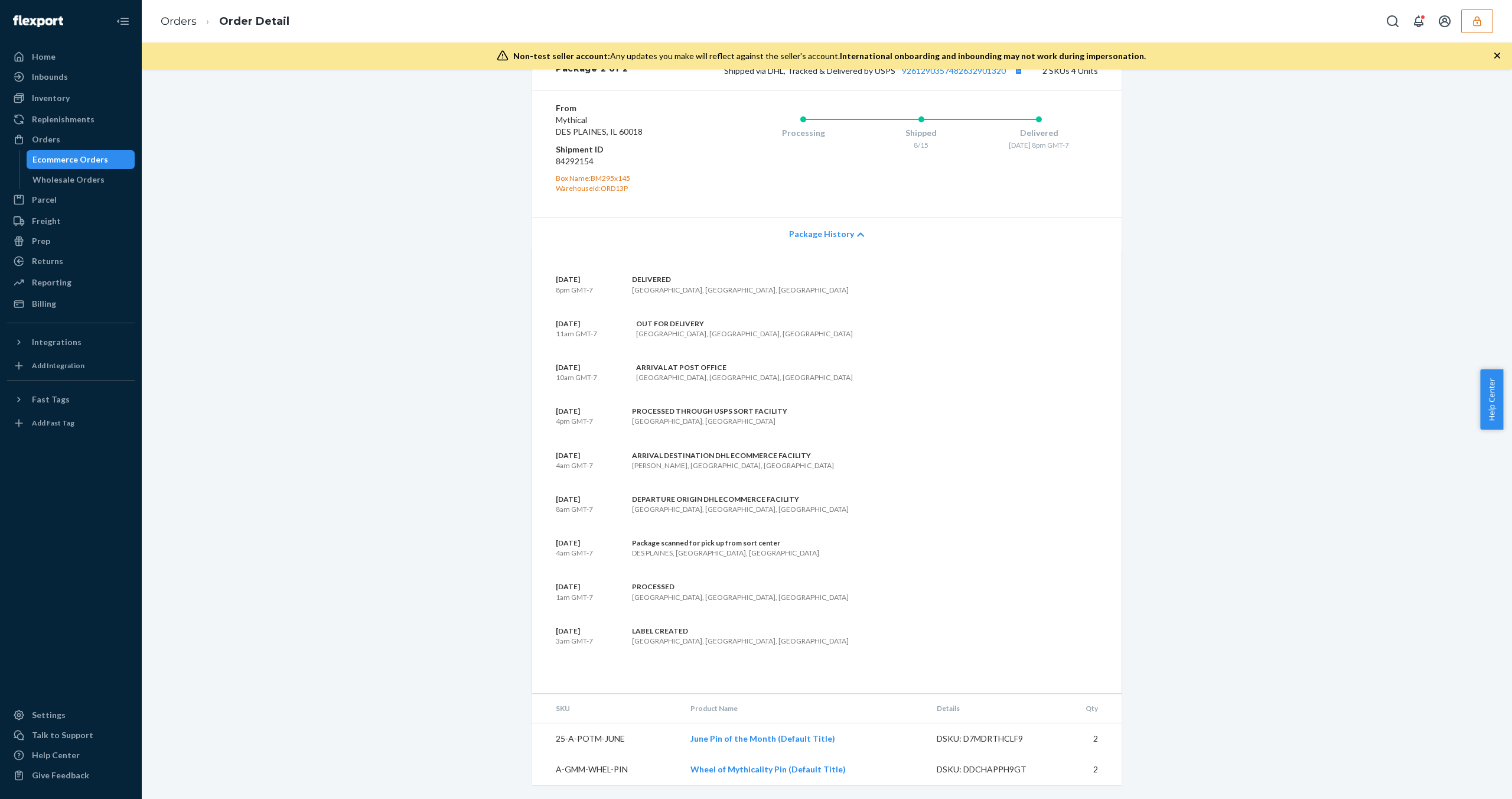
click at [707, 460] on div "ARRIVAL DESTINATION DHL ECOMMERCE FACILITY" at bounding box center [732, 456] width 202 height 10
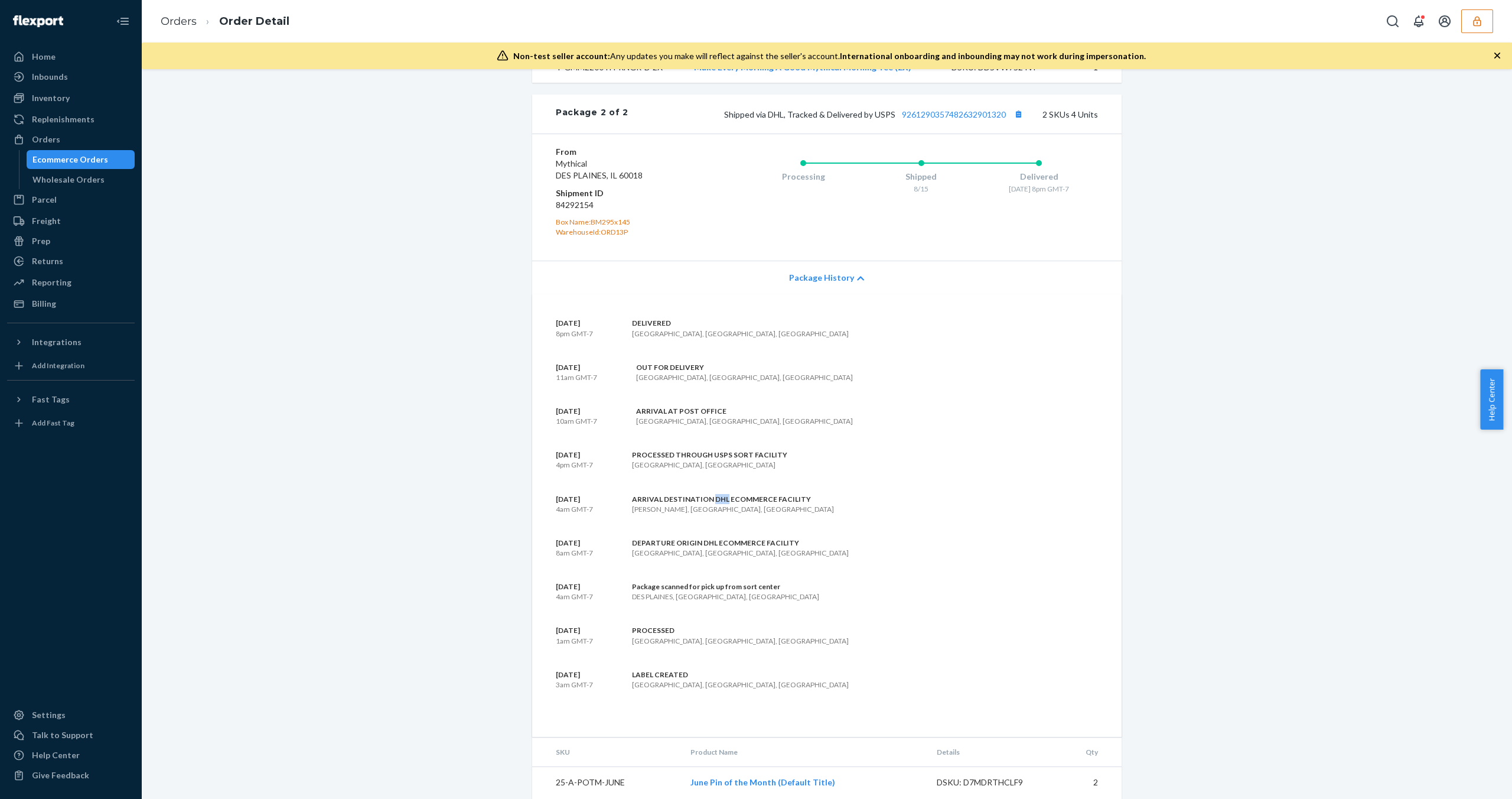
scroll to position [1250, 0]
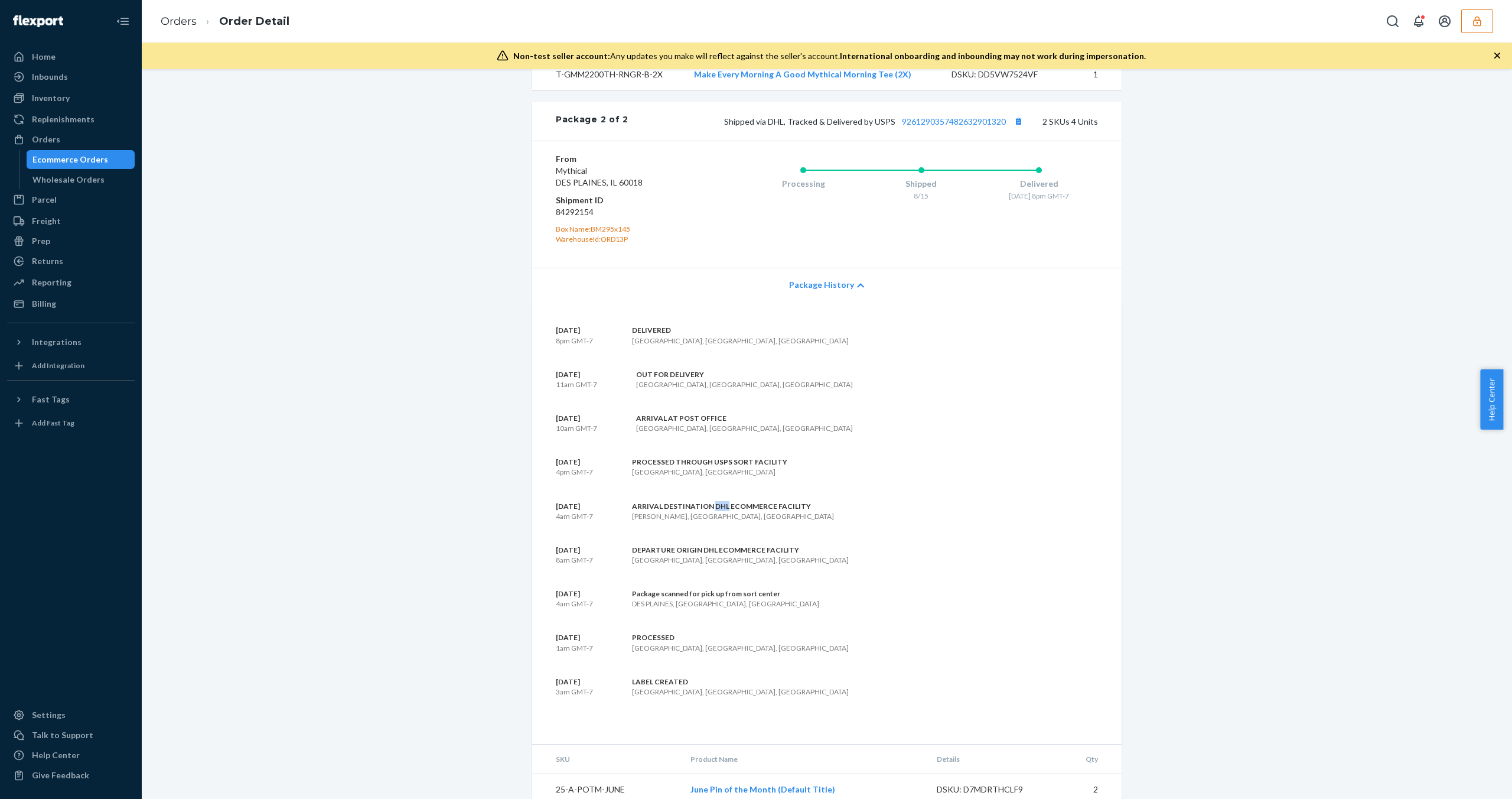
click at [699, 423] on div "ARRIVAL AT POST OFFICE" at bounding box center [744, 418] width 217 height 10
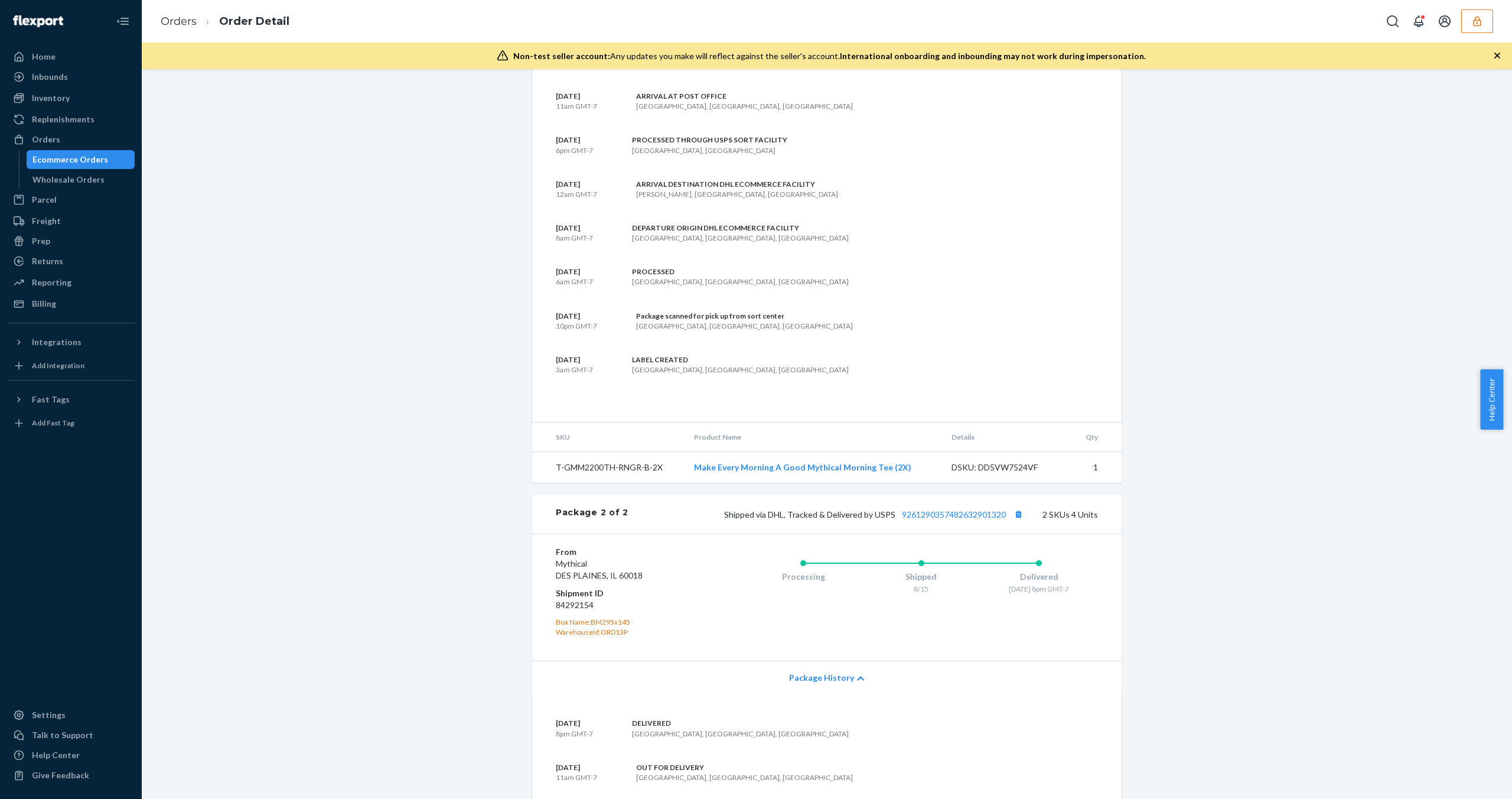
scroll to position [907, 0]
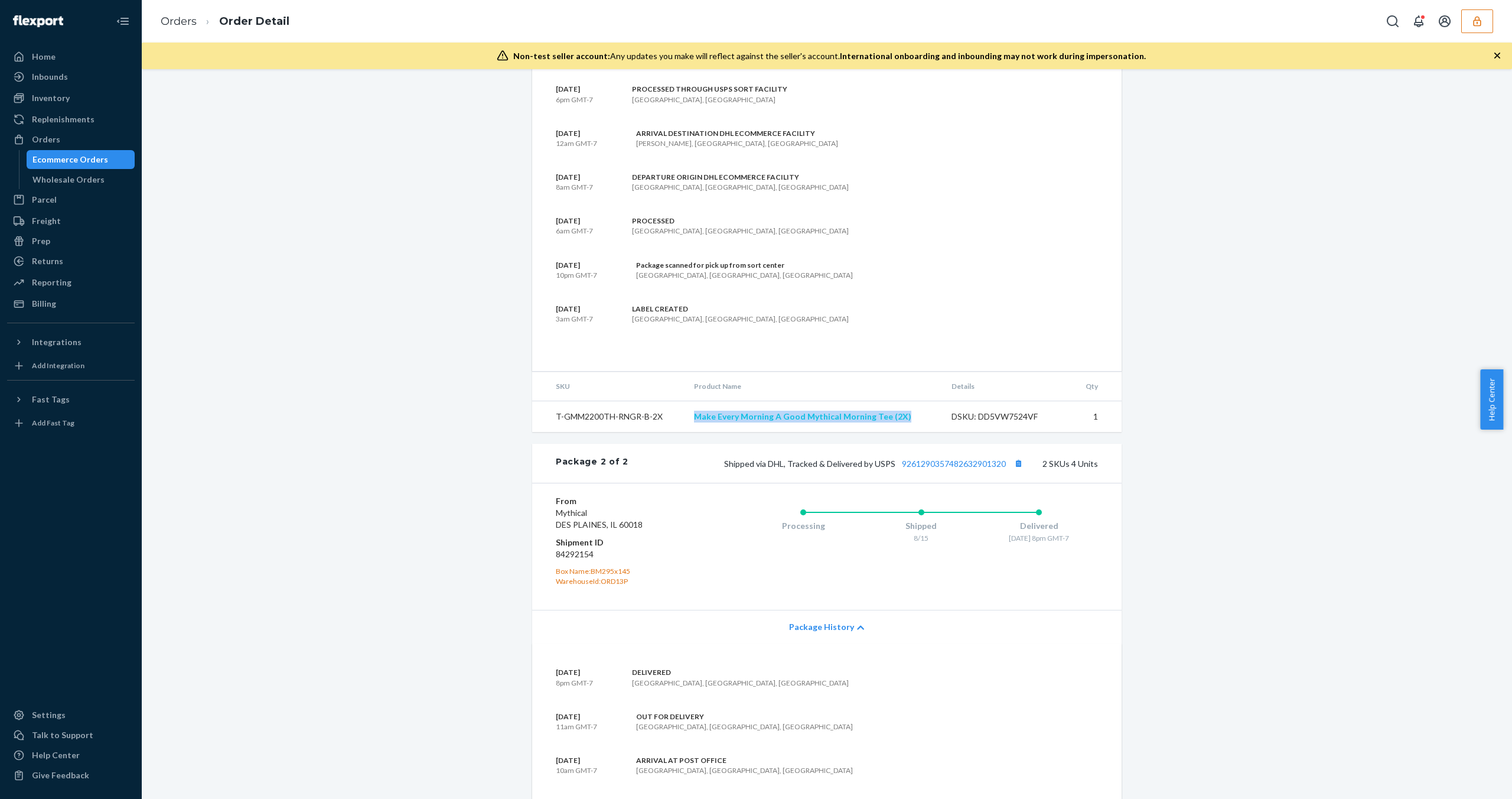
drag, startPoint x: 923, startPoint y: 436, endPoint x: 694, endPoint y: 440, distance: 229.0
click at [694, 433] on td "Make Every Morning A Good Mythical Morning Tee (2X)" at bounding box center [813, 416] width 258 height 31
click at [756, 421] on link "Make Every Morning A Good Mythical Morning Tee (2X)" at bounding box center [802, 416] width 217 height 10
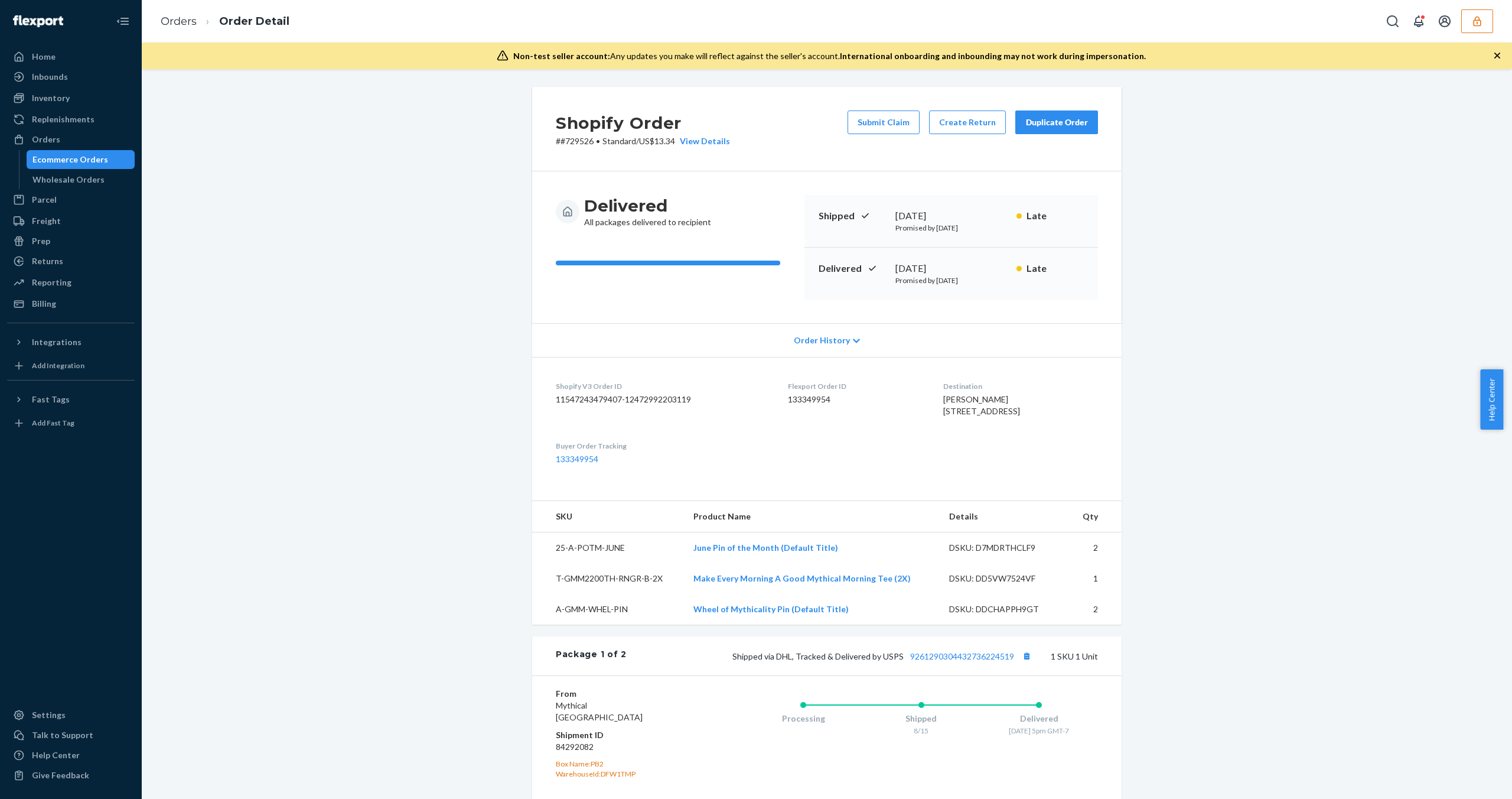
drag, startPoint x: 891, startPoint y: 227, endPoint x: 986, endPoint y: 225, distance: 95.0
click at [987, 226] on p "Promised by [DATE]" at bounding box center [952, 228] width 112 height 10
click at [939, 282] on p "Promised by [DATE]" at bounding box center [952, 280] width 112 height 10
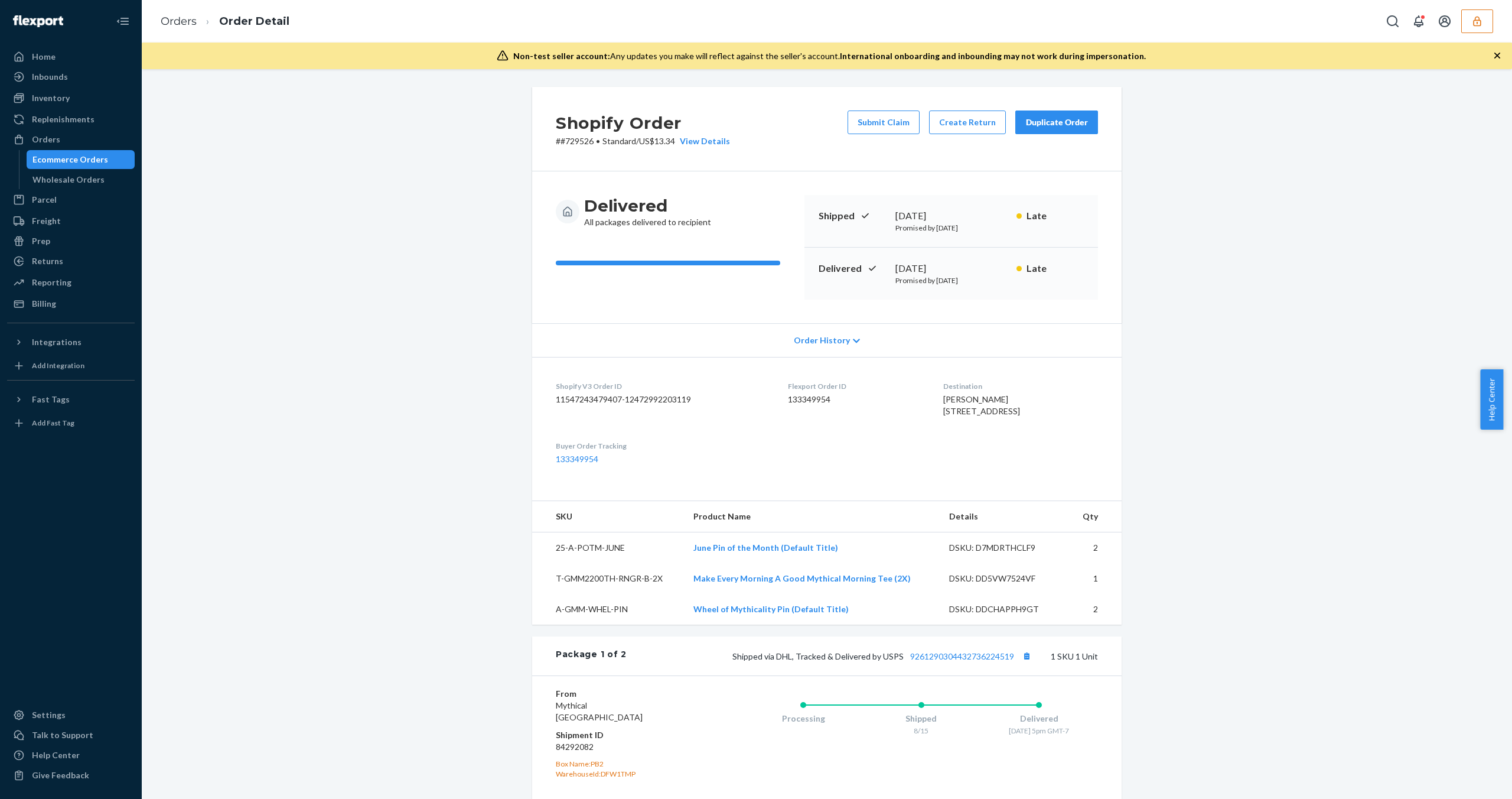
click at [1149, 309] on div "Shopify Order # #729526 • Standard / US$13.34 View Details Submit Claim Create …" at bounding box center [826, 651] width 1352 height 1128
drag, startPoint x: 1013, startPoint y: 272, endPoint x: 1059, endPoint y: 270, distance: 46.0
click at [1059, 270] on div "Late" at bounding box center [1050, 268] width 67 height 14
click at [1166, 311] on div "Shopify Order # #729526 • Standard / US$13.34 View Details Submit Claim Create …" at bounding box center [826, 651] width 1352 height 1128
click at [78, 158] on div "Ecommerce Orders" at bounding box center [70, 160] width 76 height 12
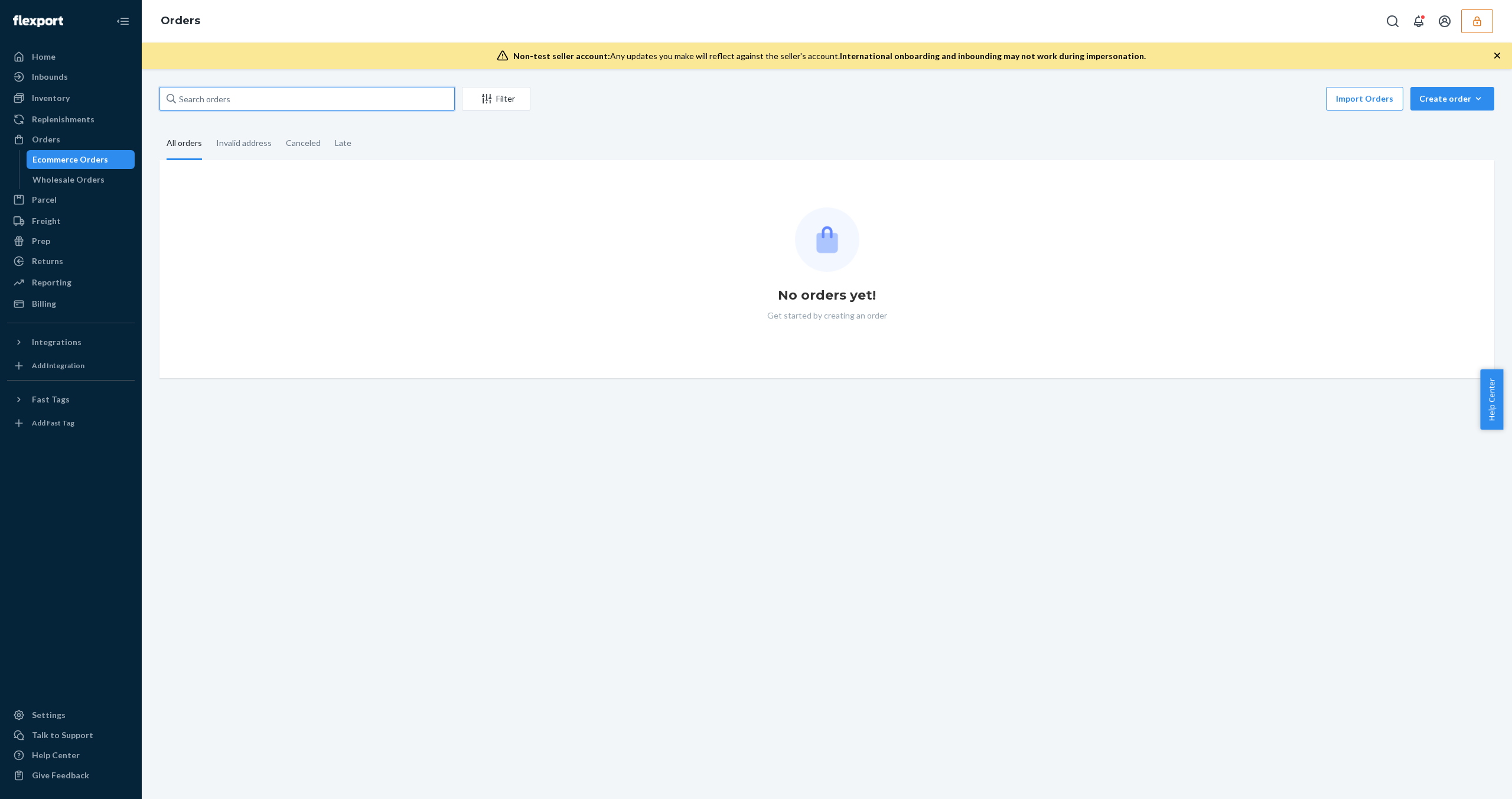
click at [313, 100] on input "text" at bounding box center [307, 98] width 296 height 23
paste input "#729326"
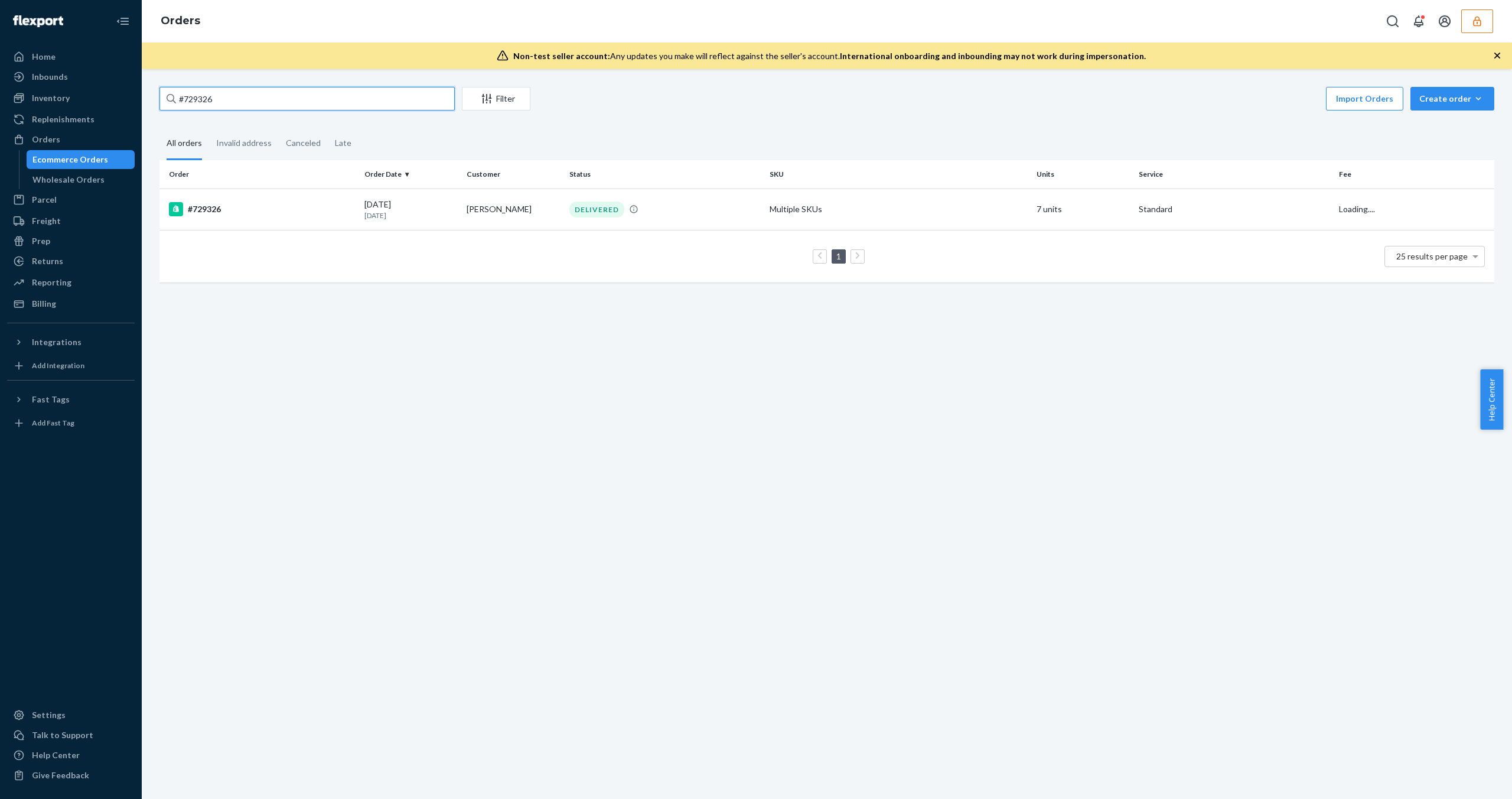
type input "#729326"
click at [260, 215] on div "#729326" at bounding box center [261, 209] width 186 height 14
click at [209, 206] on div "#729326" at bounding box center [261, 209] width 186 height 14
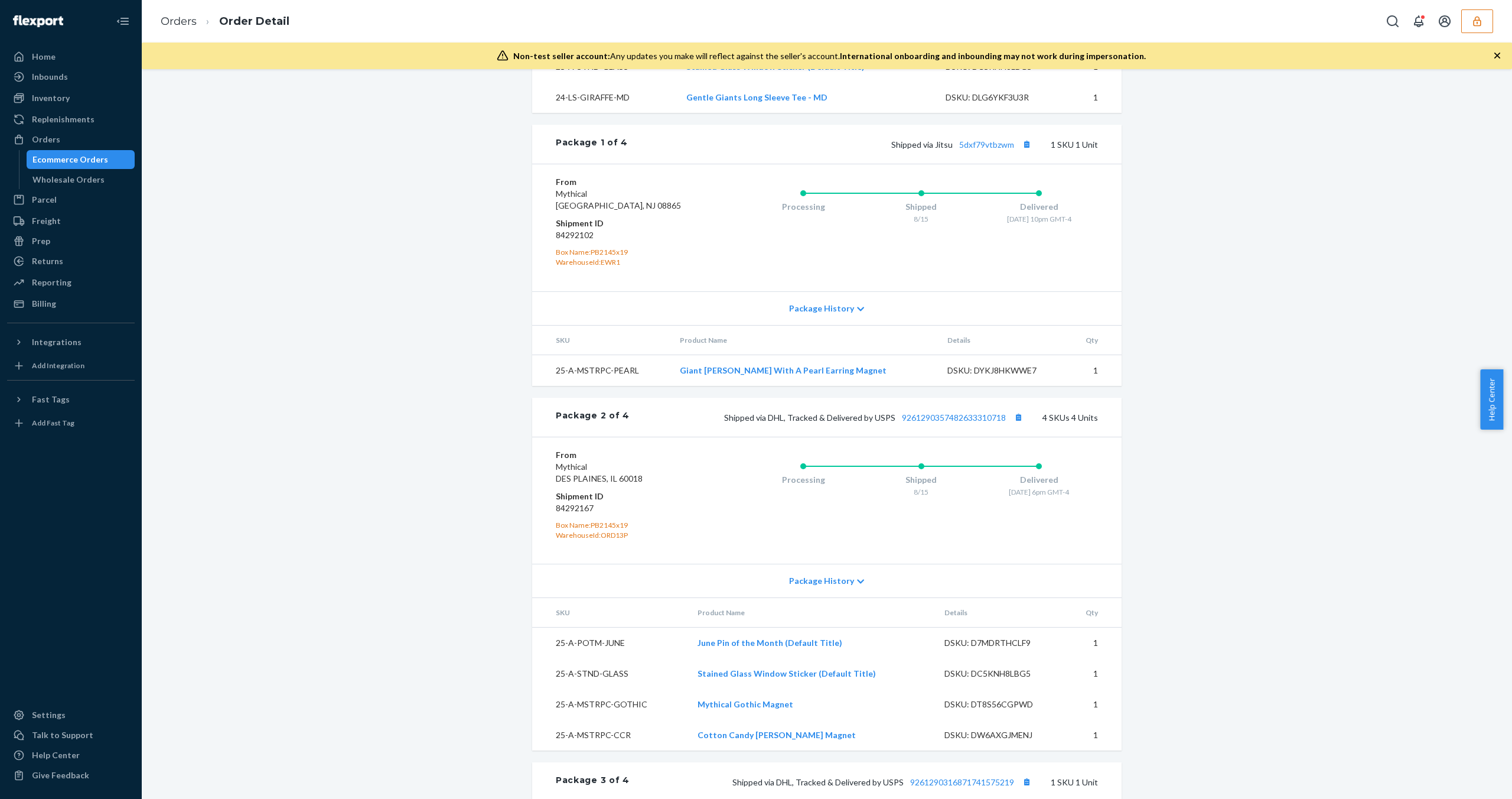
scroll to position [637, 0]
click at [814, 311] on span "Package History" at bounding box center [822, 305] width 65 height 12
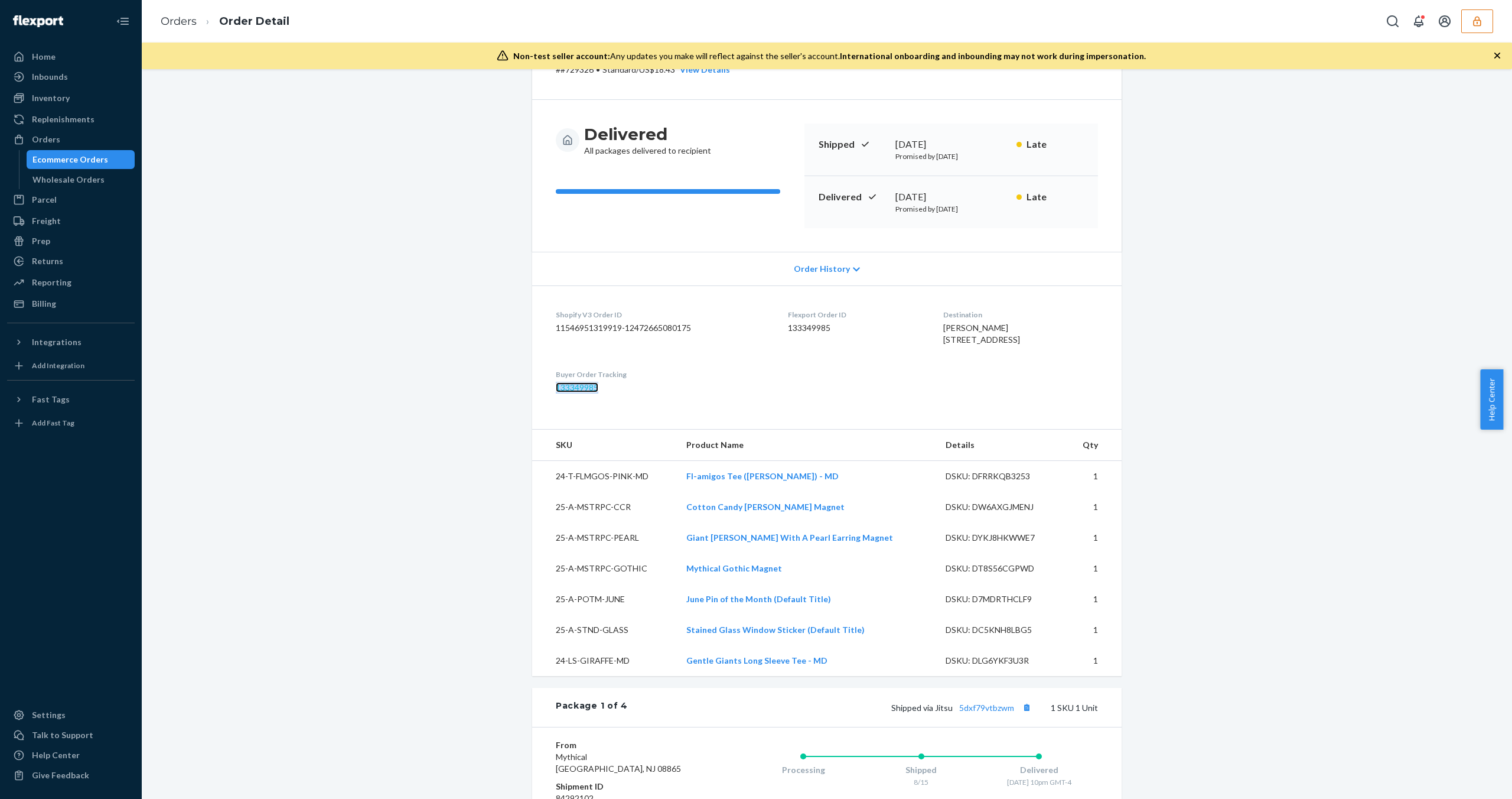
scroll to position [71, 0]
